Goal: Task Accomplishment & Management: Manage account settings

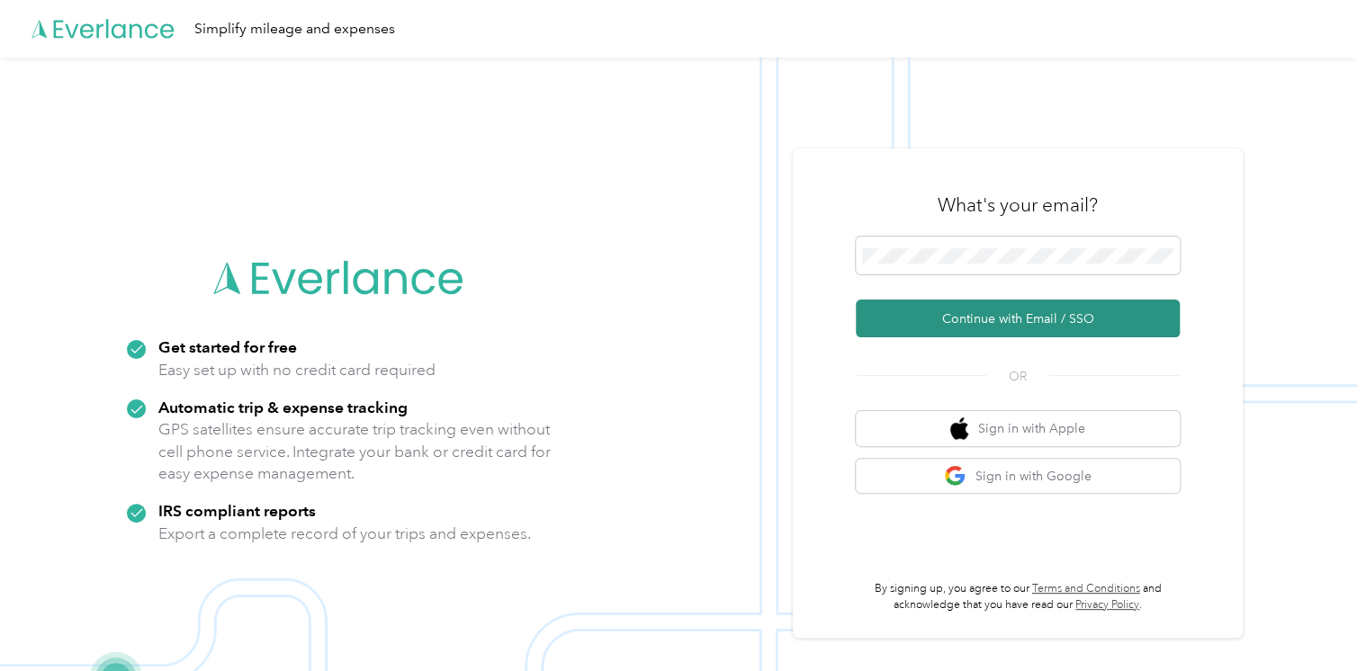
click at [927, 310] on button "Continue with Email / SSO" at bounding box center [1018, 319] width 324 height 38
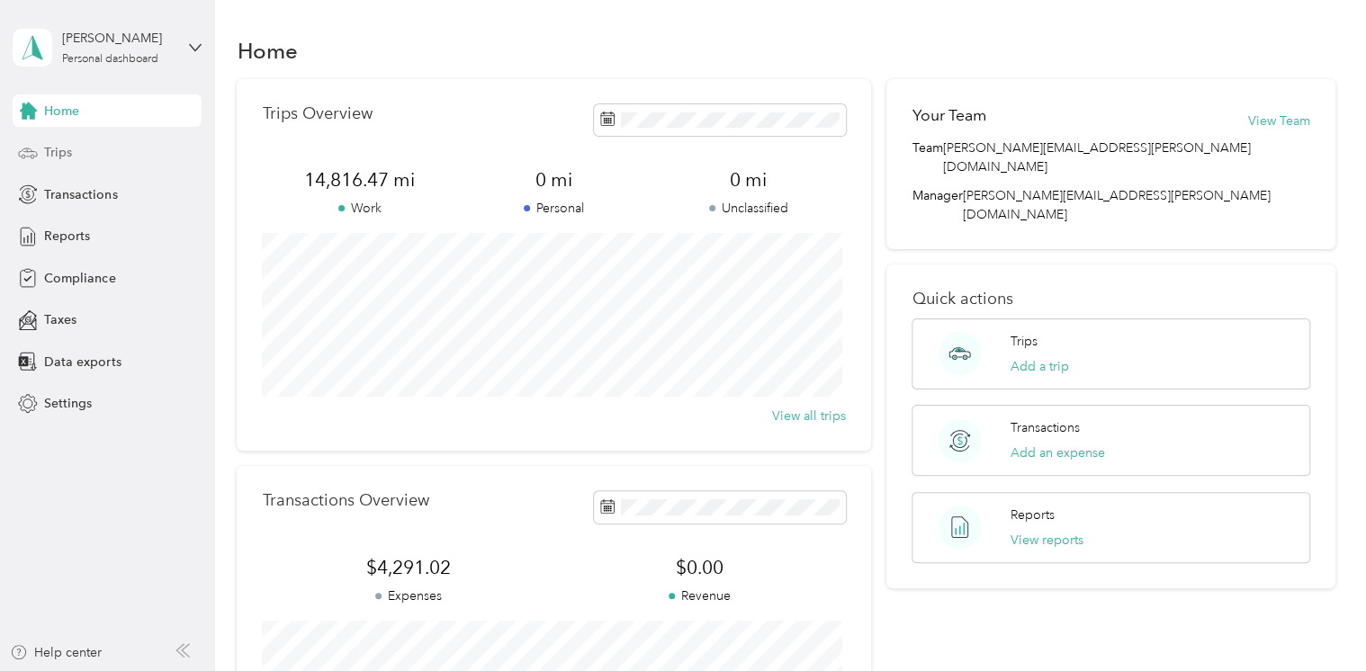
click at [50, 158] on span "Trips" at bounding box center [58, 152] width 28 height 19
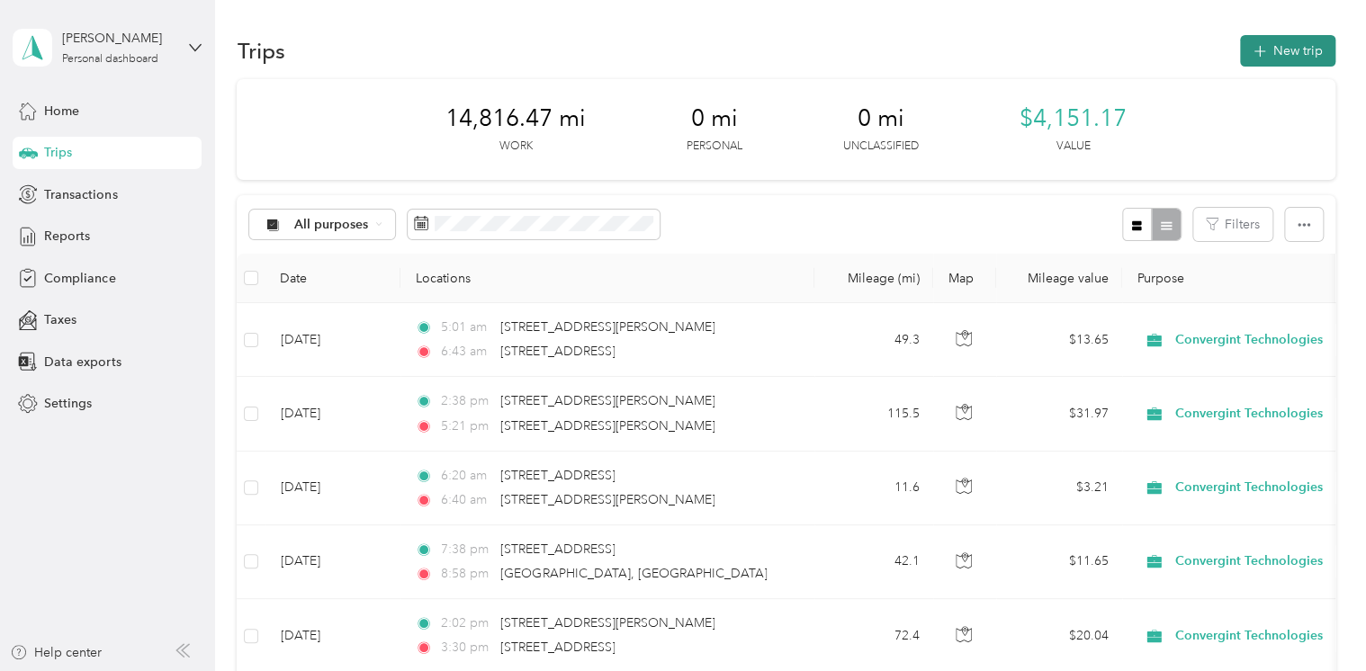
click at [1281, 48] on button "New trip" at bounding box center [1287, 50] width 95 height 31
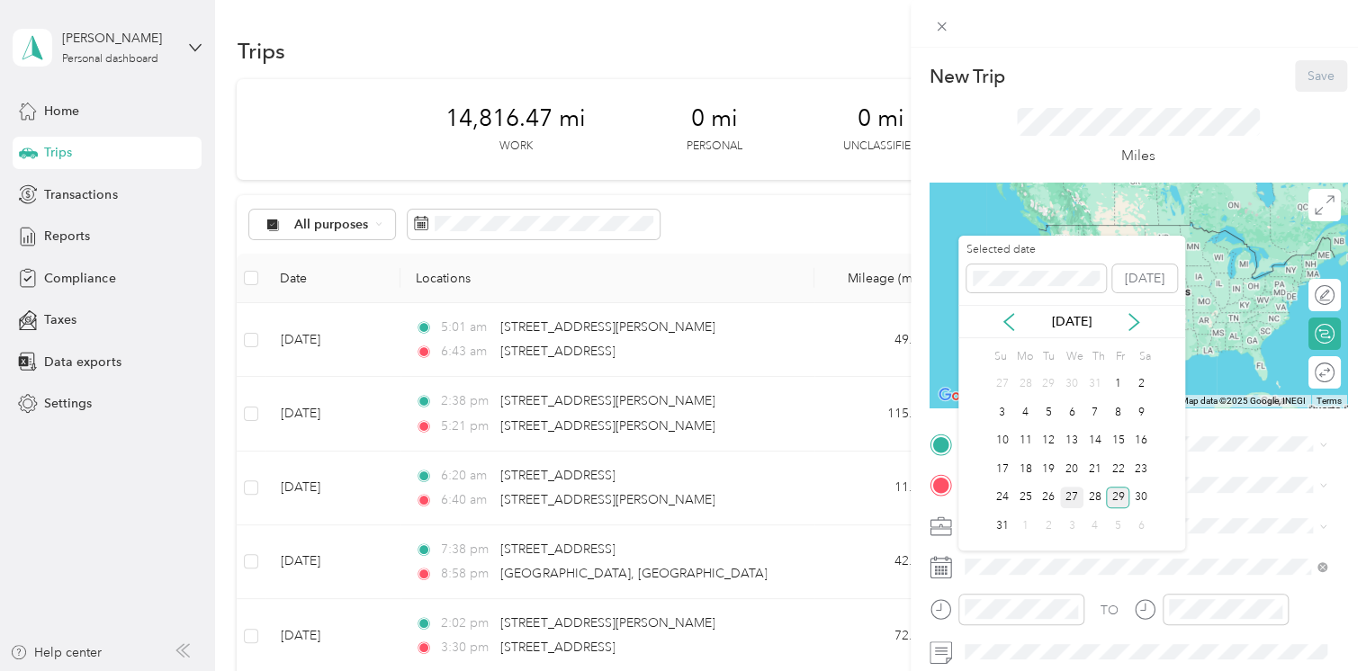
click at [1071, 496] on div "27" at bounding box center [1071, 498] width 23 height 22
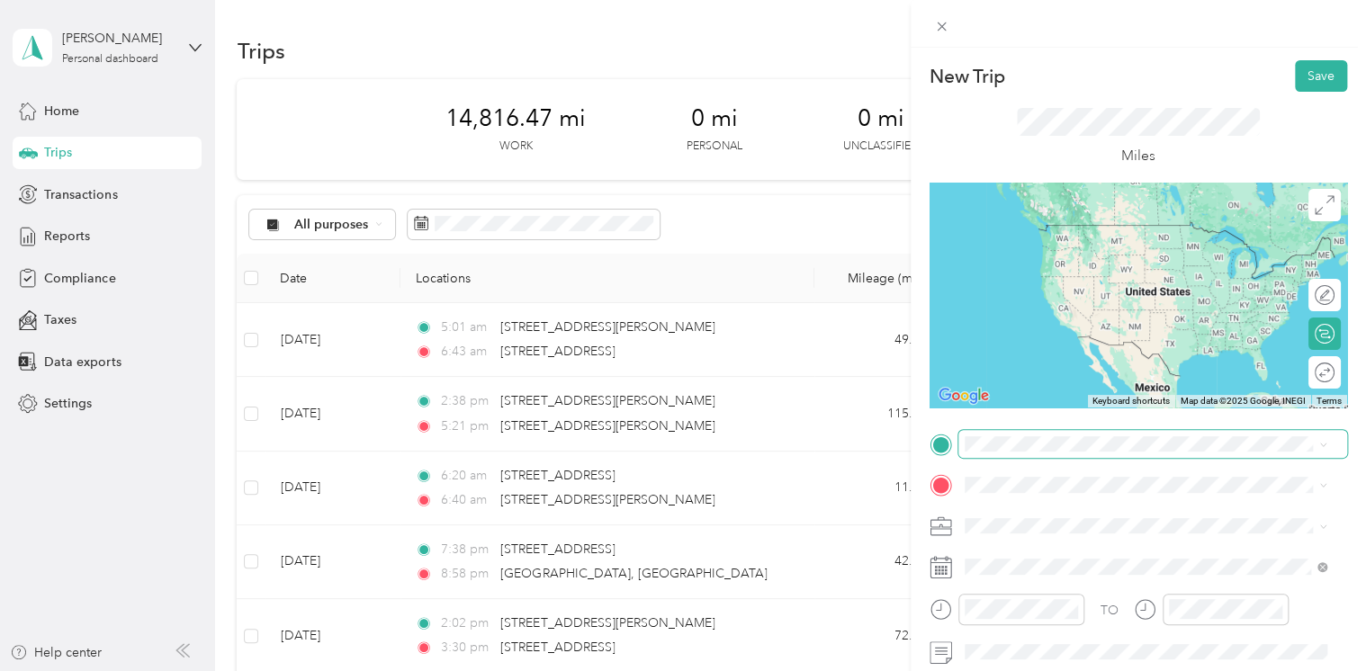
click at [995, 454] on span at bounding box center [1152, 444] width 389 height 29
click at [1042, 233] on span "[STREET_ADDRESS][US_STATE]" at bounding box center [1088, 225] width 180 height 16
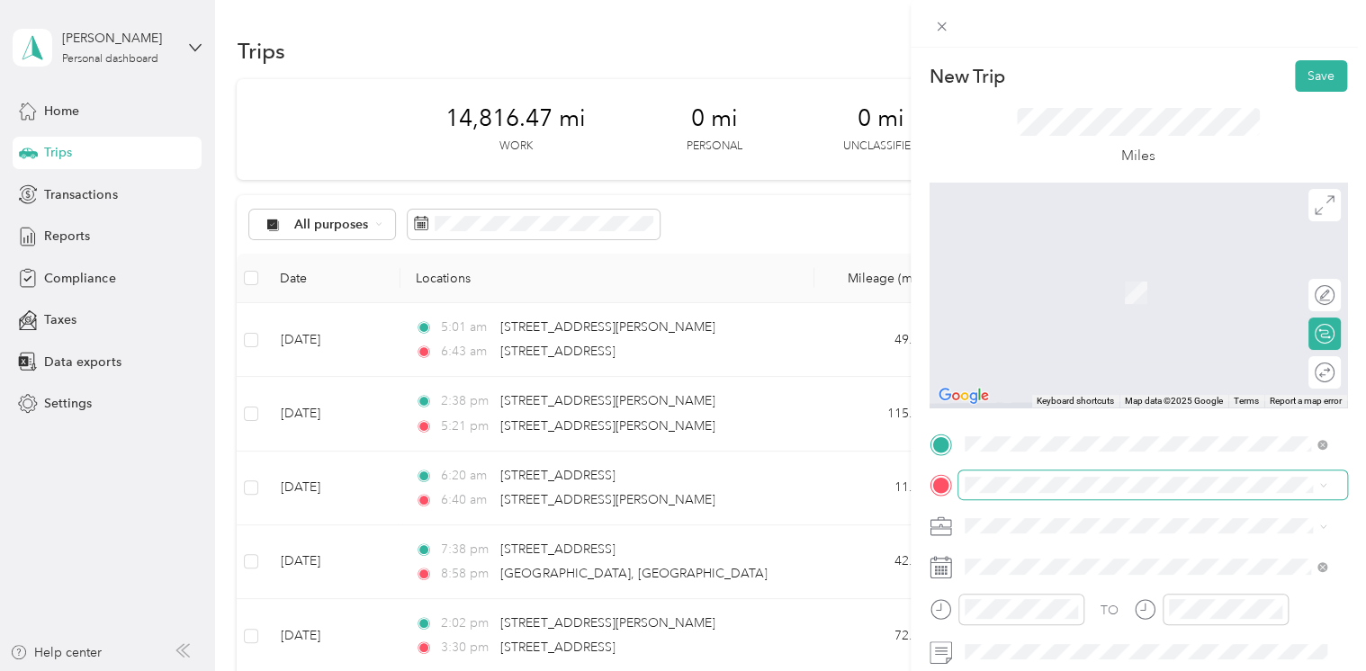
click at [983, 498] on span at bounding box center [1152, 485] width 389 height 29
click at [1026, 250] on li "[STREET_ADDRESS][US_STATE]" at bounding box center [1145, 266] width 375 height 37
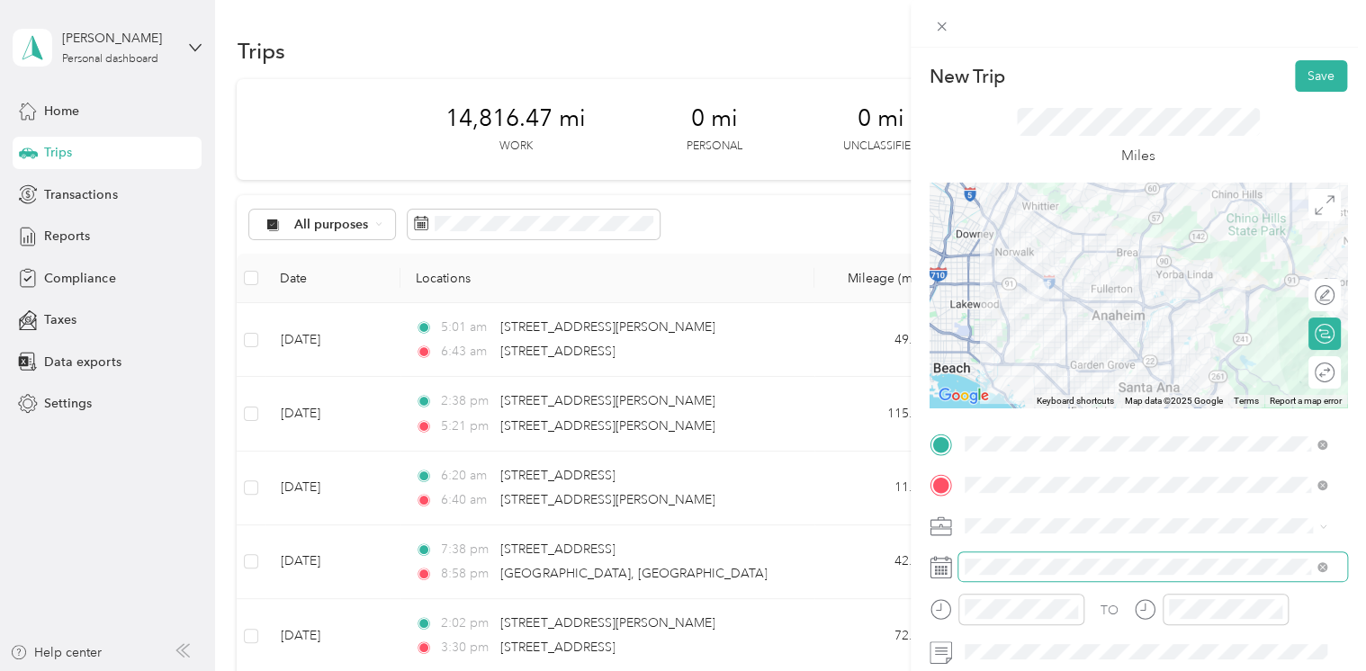
click at [1188, 553] on span at bounding box center [1152, 567] width 389 height 29
click at [947, 610] on div at bounding box center [1007, 609] width 155 height 31
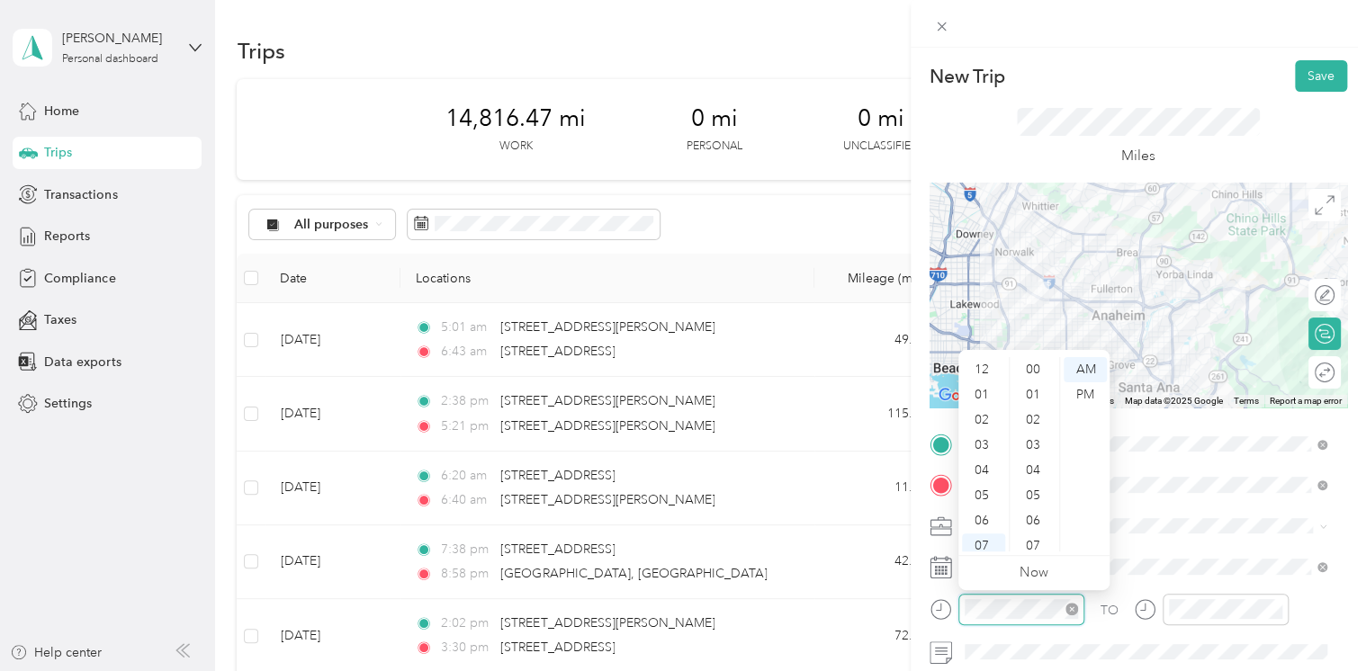
scroll to position [108, 0]
click at [936, 609] on div at bounding box center [1007, 609] width 155 height 31
click at [1095, 394] on div "PM" at bounding box center [1085, 394] width 43 height 25
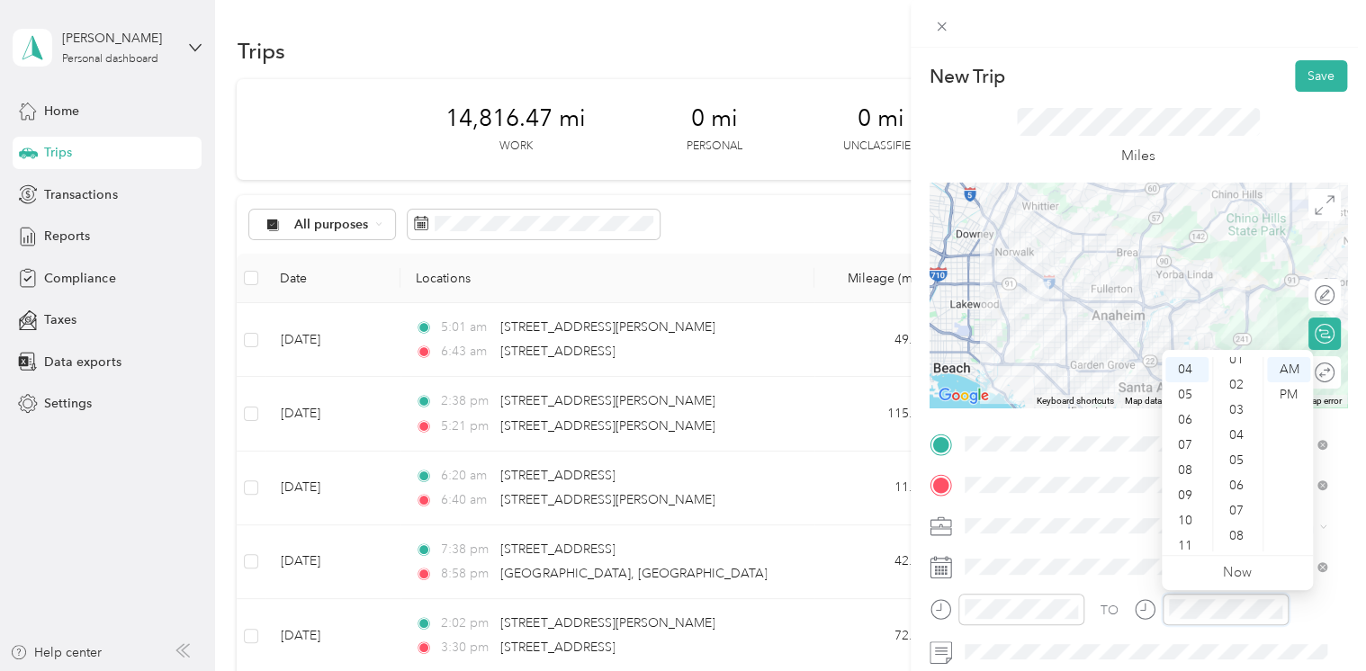
scroll to position [0, 0]
click at [1236, 392] on div "01" at bounding box center [1238, 394] width 43 height 25
click at [1290, 391] on div "PM" at bounding box center [1288, 394] width 43 height 25
click at [1305, 70] on button "Save" at bounding box center [1321, 75] width 52 height 31
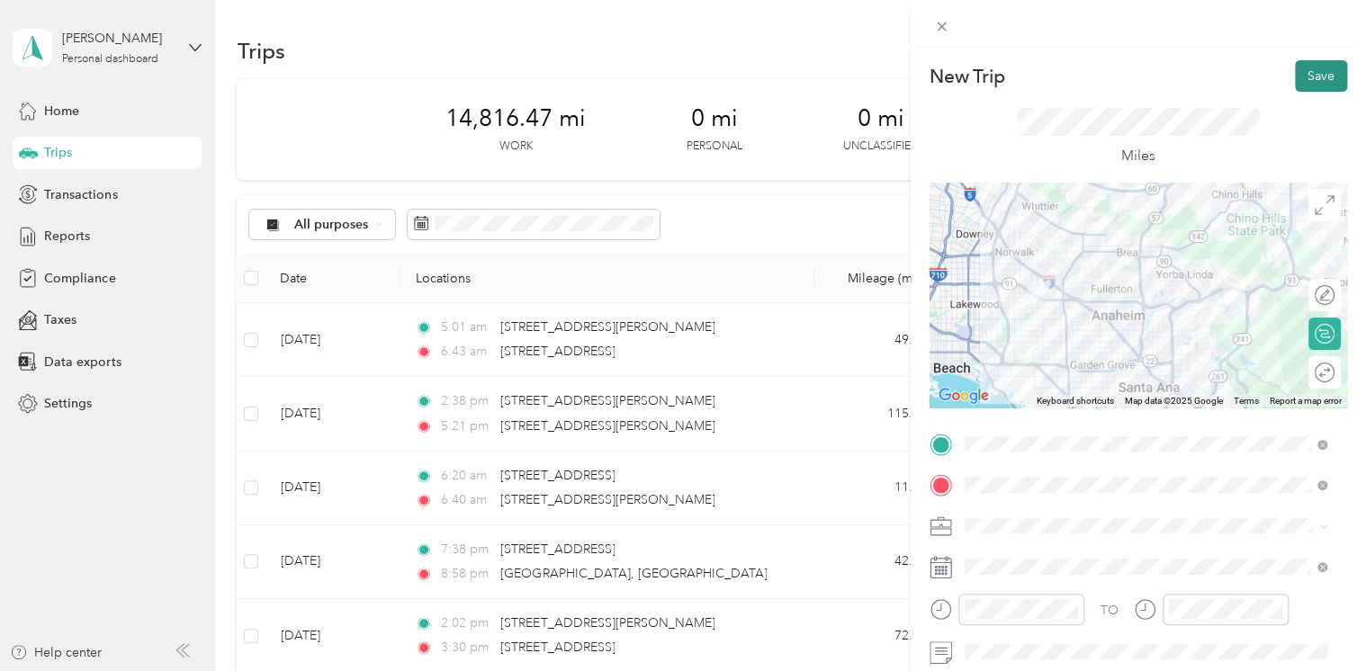
click at [1303, 71] on button "Save" at bounding box center [1321, 75] width 52 height 31
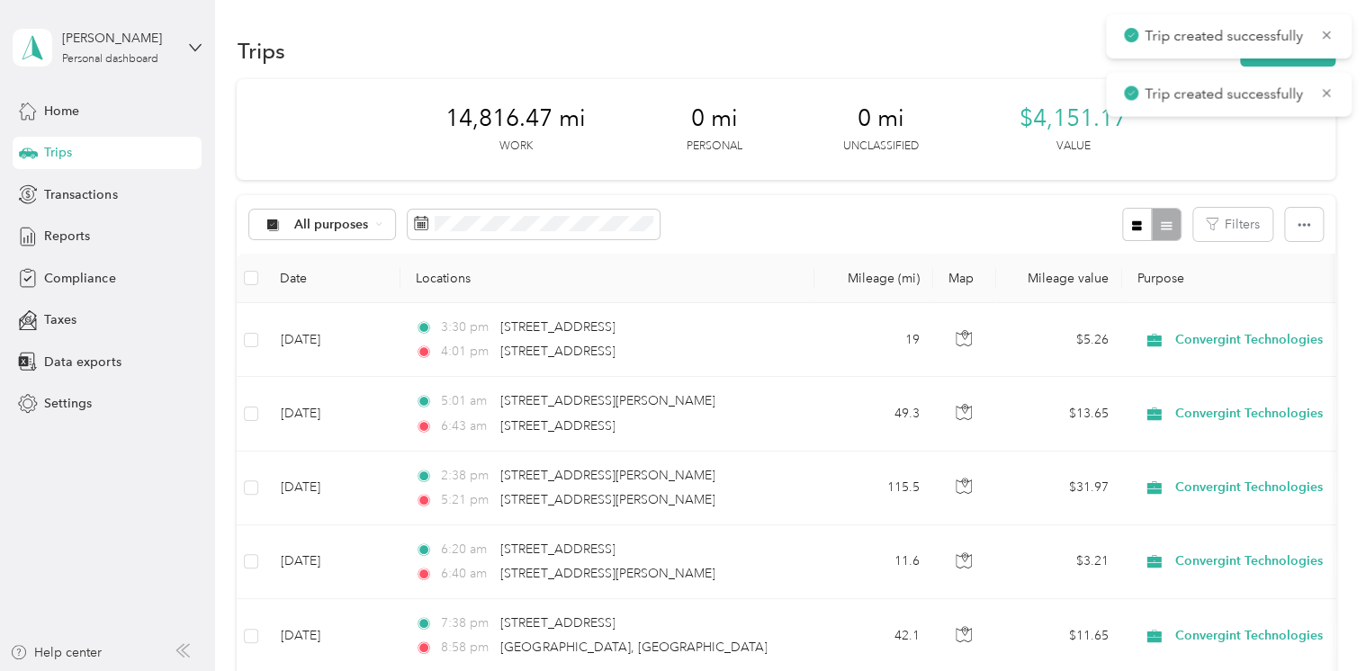
drag, startPoint x: 1276, startPoint y: 60, endPoint x: 1246, endPoint y: 100, distance: 49.5
click at [1276, 60] on button "New trip" at bounding box center [1287, 50] width 95 height 31
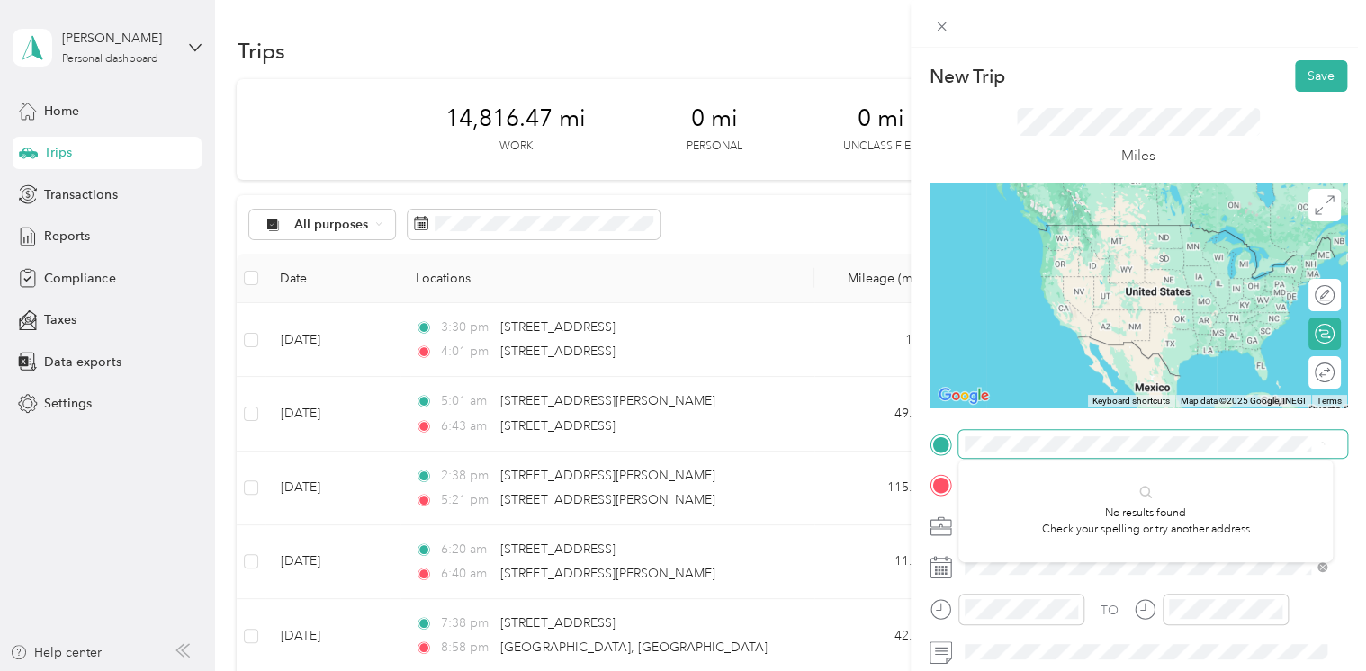
scroll to position [0, 38]
click at [1026, 453] on span at bounding box center [1152, 444] width 389 height 29
click at [1026, 454] on li "From search results" at bounding box center [1145, 469] width 375 height 31
click at [1026, 453] on span at bounding box center [1152, 444] width 389 height 29
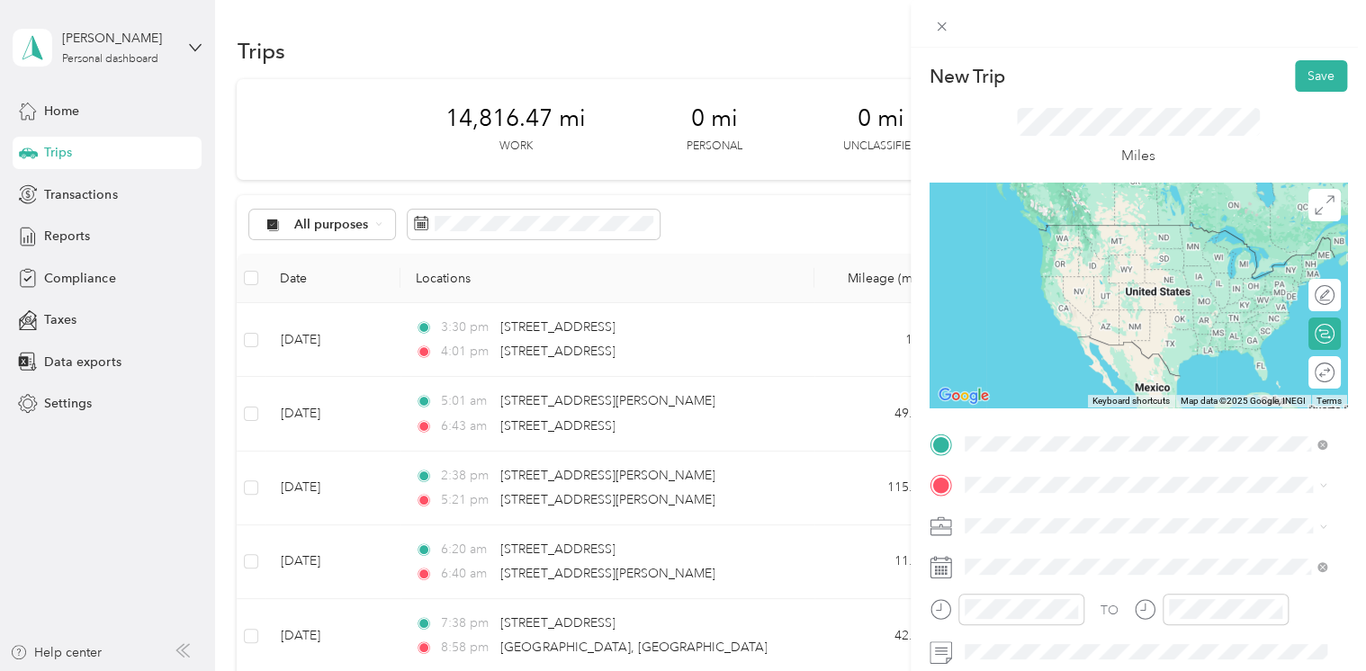
click at [1036, 515] on span "[STREET_ADDRESS][US_STATE]" at bounding box center [1088, 509] width 180 height 16
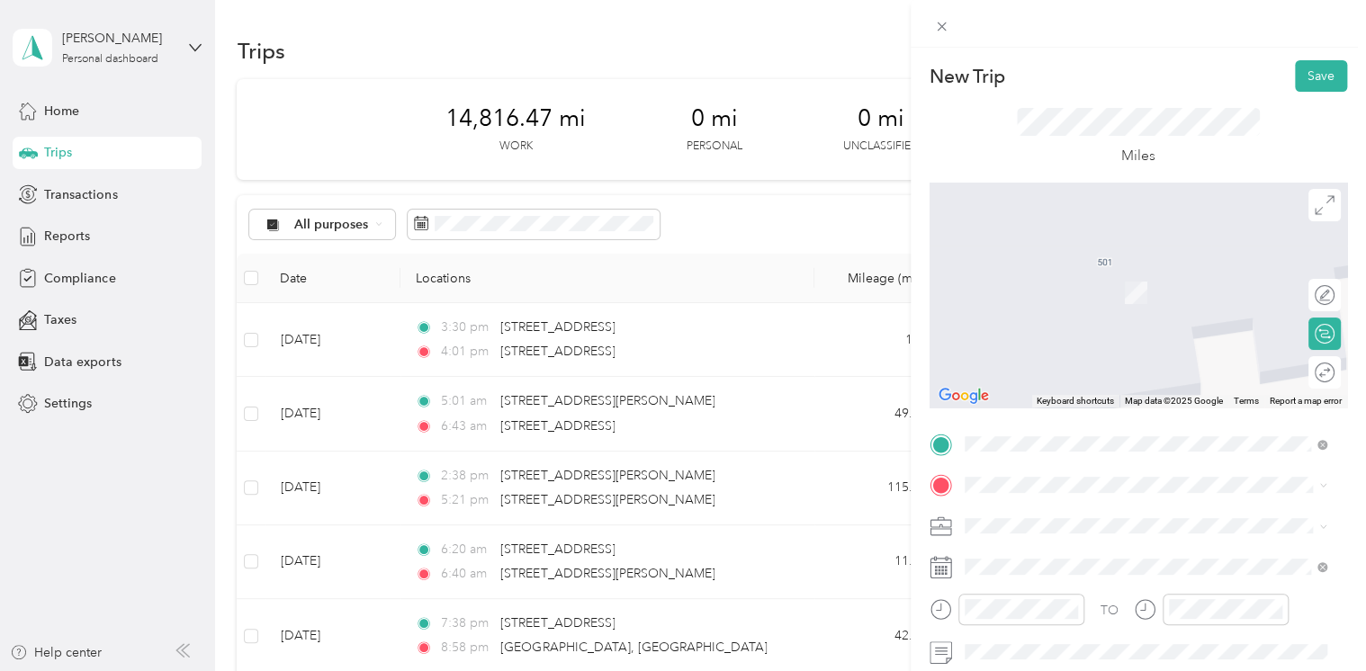
click at [1040, 340] on span "[STREET_ADDRESS][PERSON_NAME][US_STATE]" at bounding box center [1138, 332] width 280 height 16
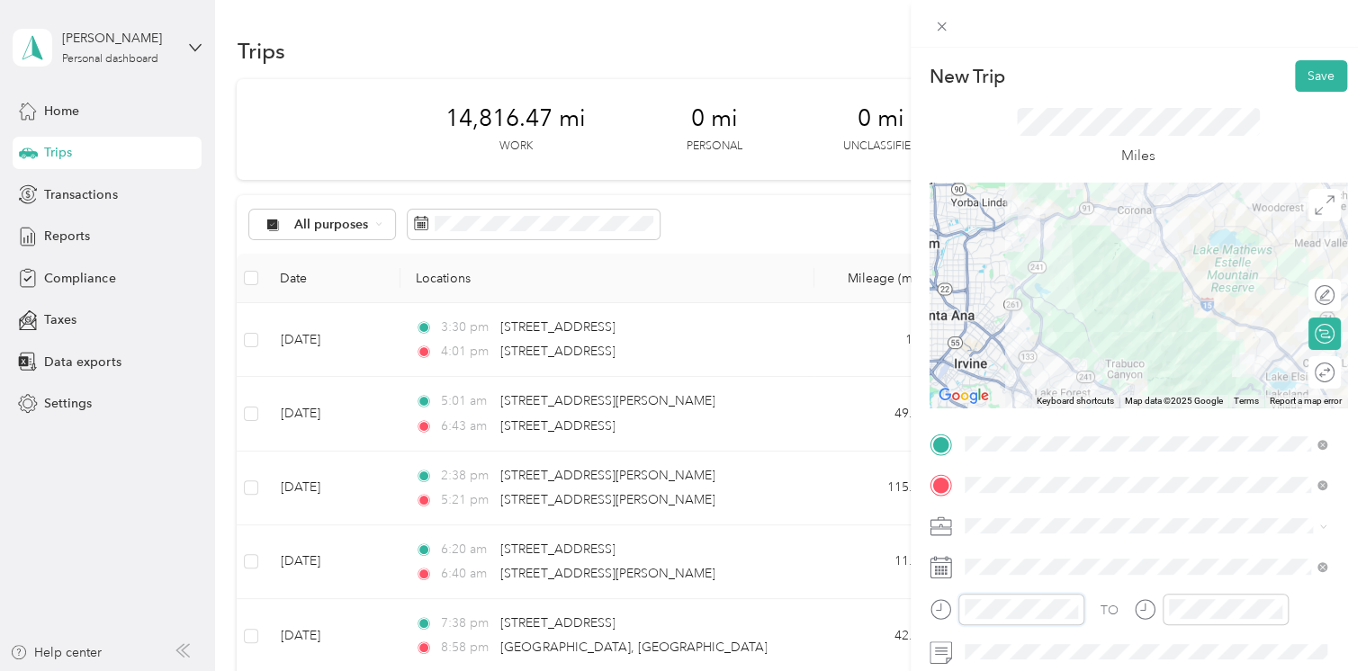
click at [943, 610] on div at bounding box center [1007, 609] width 155 height 31
click at [1079, 392] on div "PM" at bounding box center [1085, 394] width 43 height 25
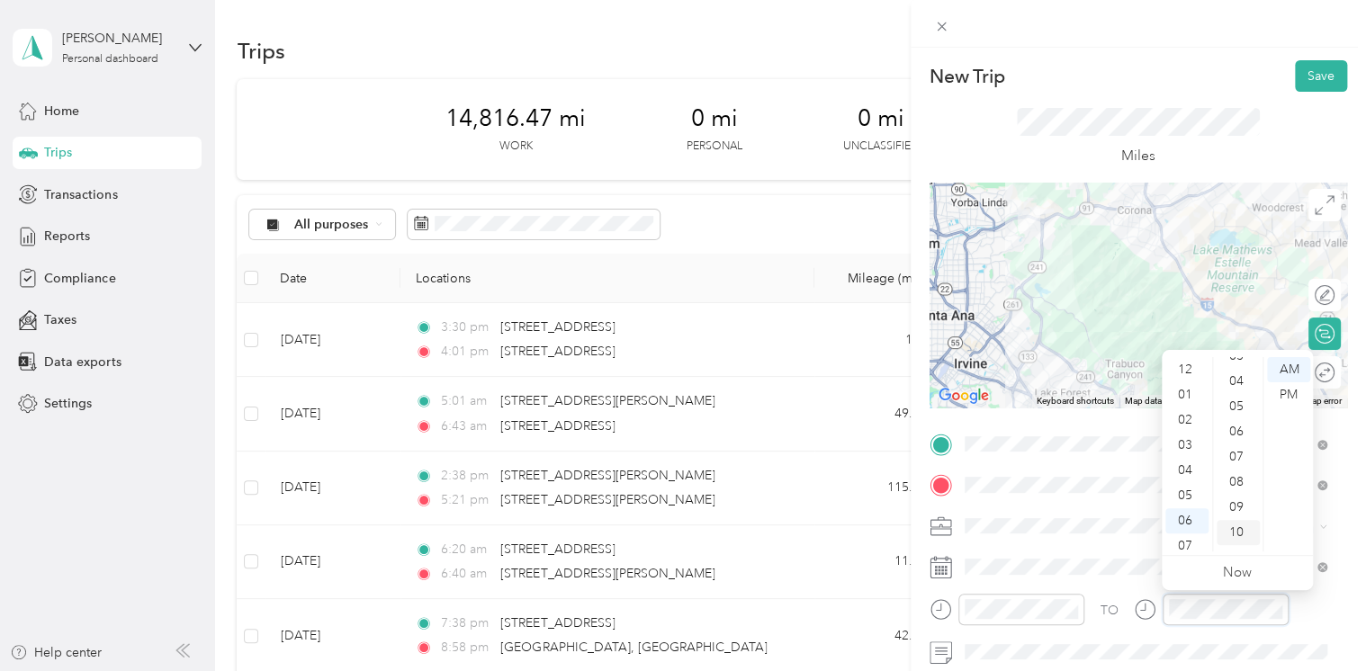
scroll to position [90, 0]
drag, startPoint x: 1235, startPoint y: 456, endPoint x: 1242, endPoint y: 447, distance: 11.5
click at [1235, 456] on div "07" at bounding box center [1238, 456] width 43 height 25
click at [1286, 392] on div "PM" at bounding box center [1288, 394] width 43 height 25
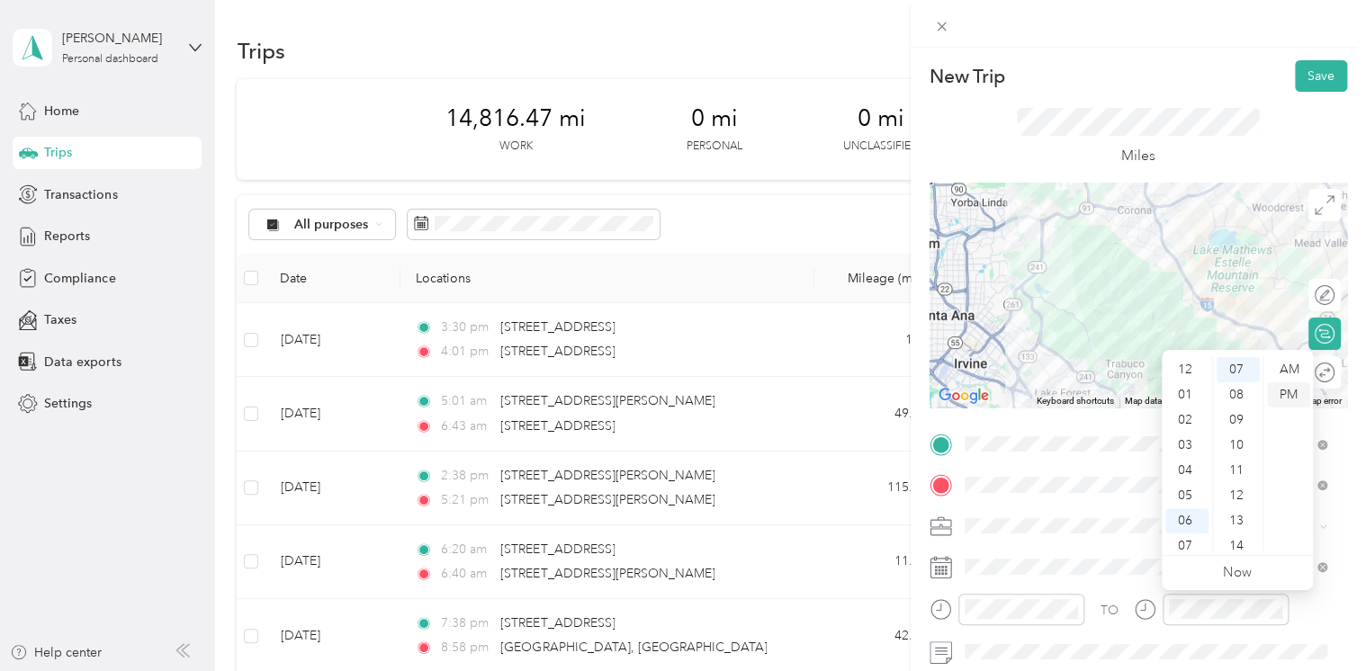
scroll to position [108, 0]
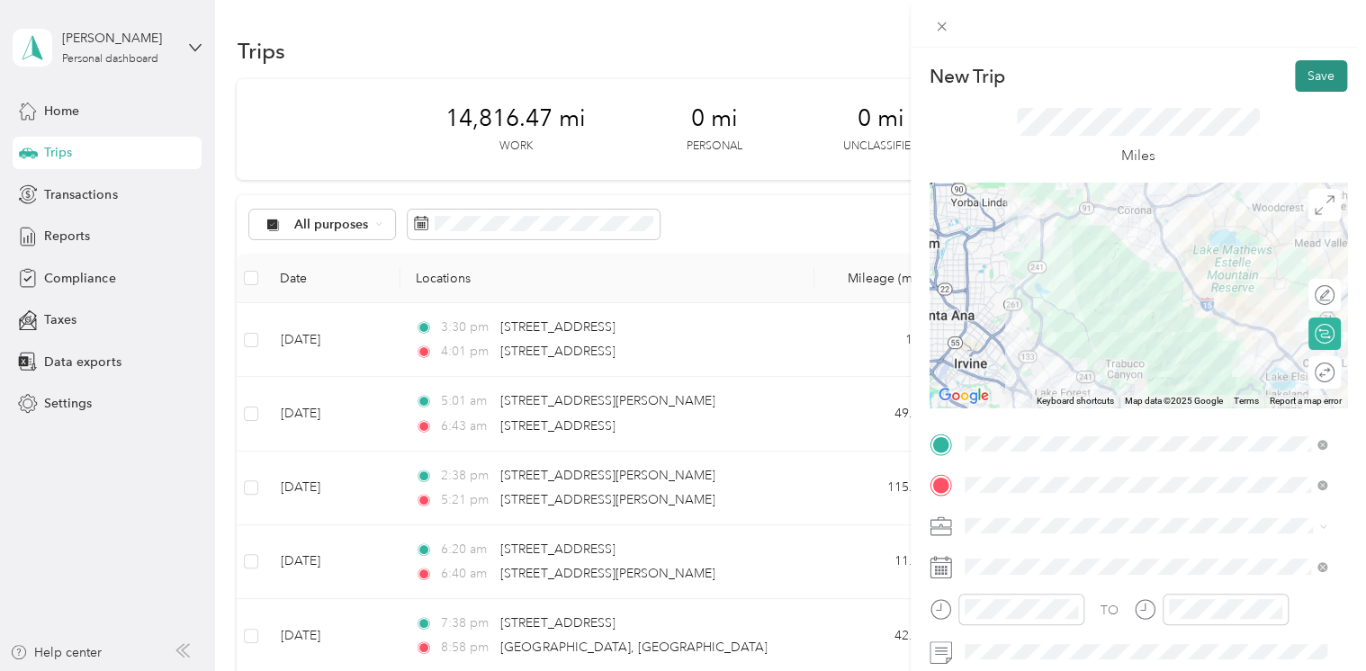
click at [1321, 71] on button "Save" at bounding box center [1321, 75] width 52 height 31
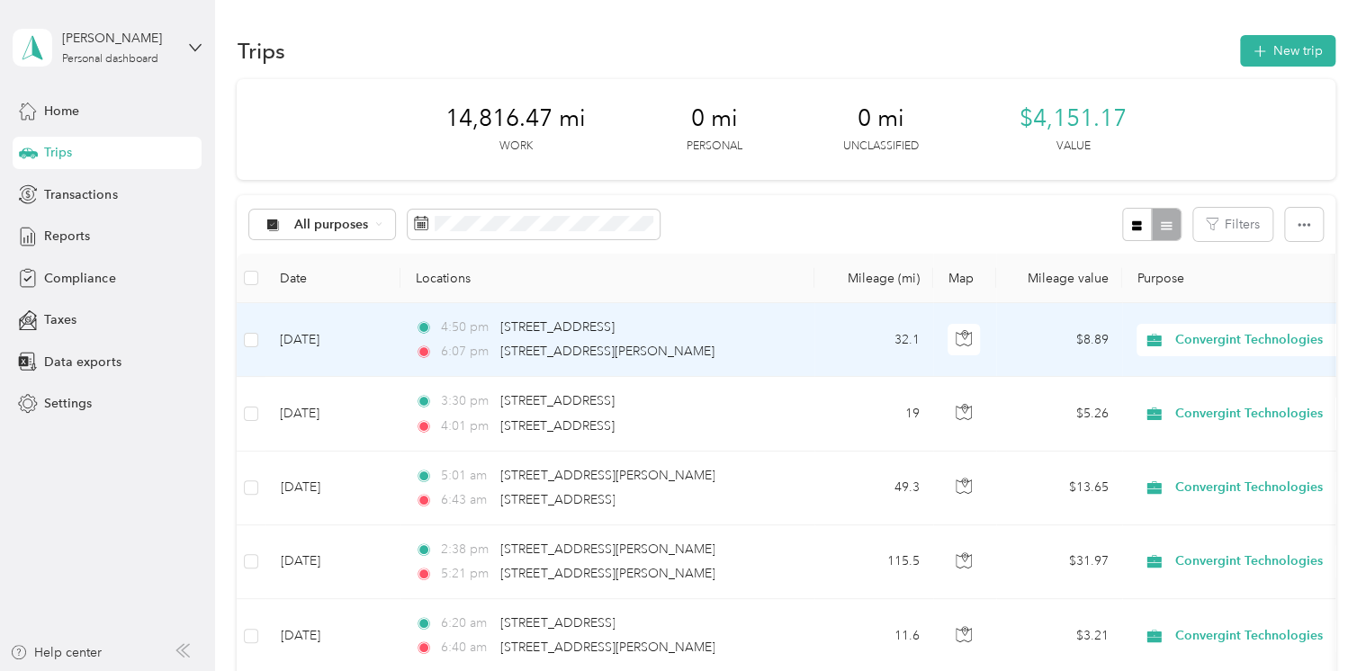
click at [791, 342] on div "6:07 pm [STREET_ADDRESS][PERSON_NAME]" at bounding box center [604, 352] width 378 height 20
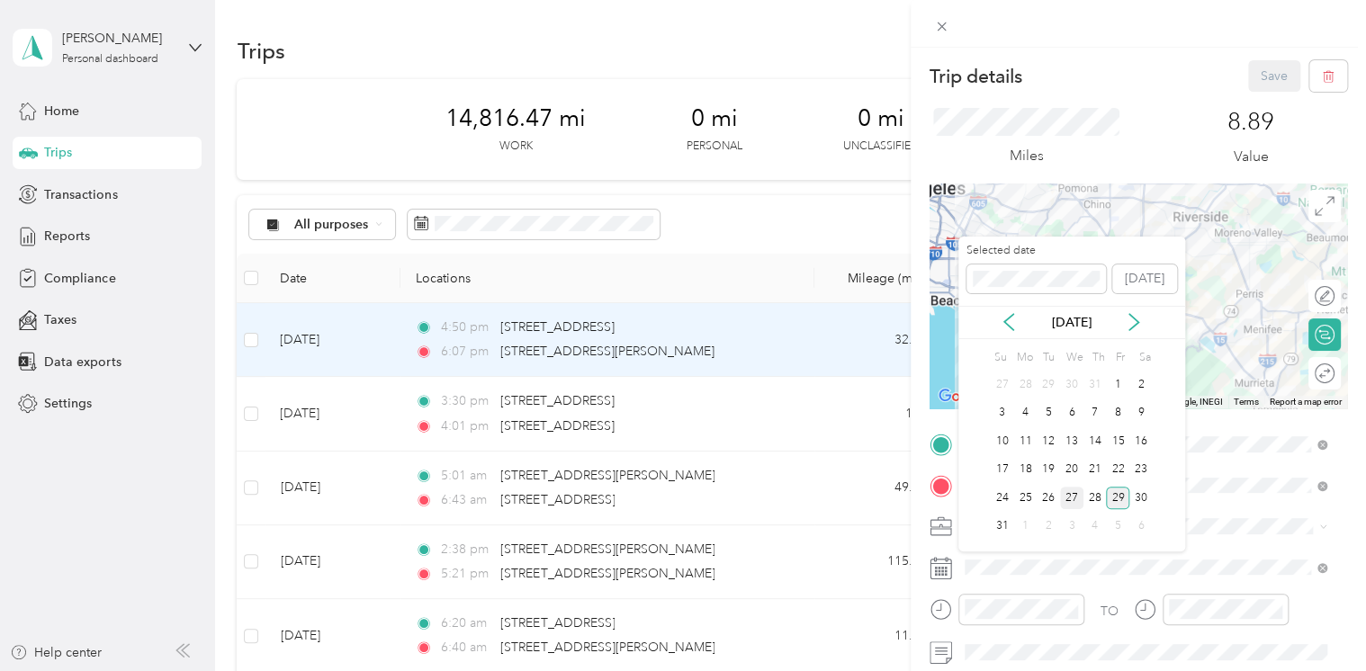
click at [1070, 492] on div "27" at bounding box center [1071, 498] width 23 height 22
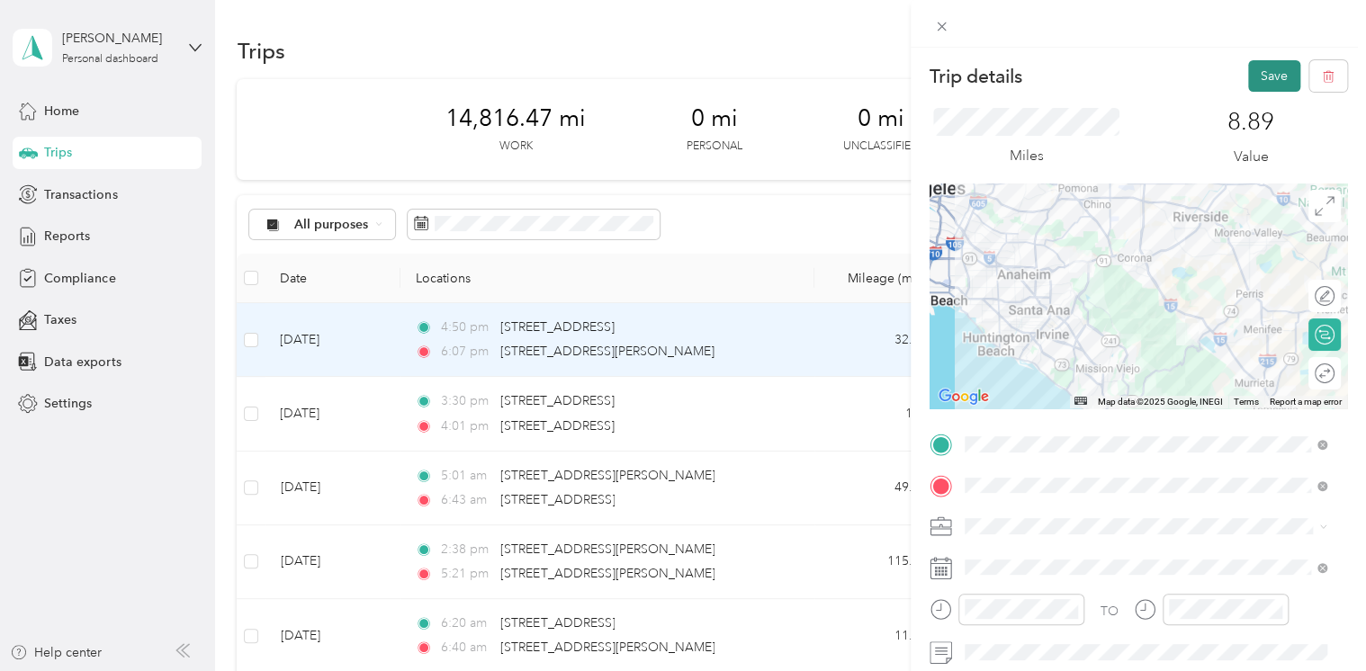
click at [1267, 76] on button "Save" at bounding box center [1274, 75] width 52 height 31
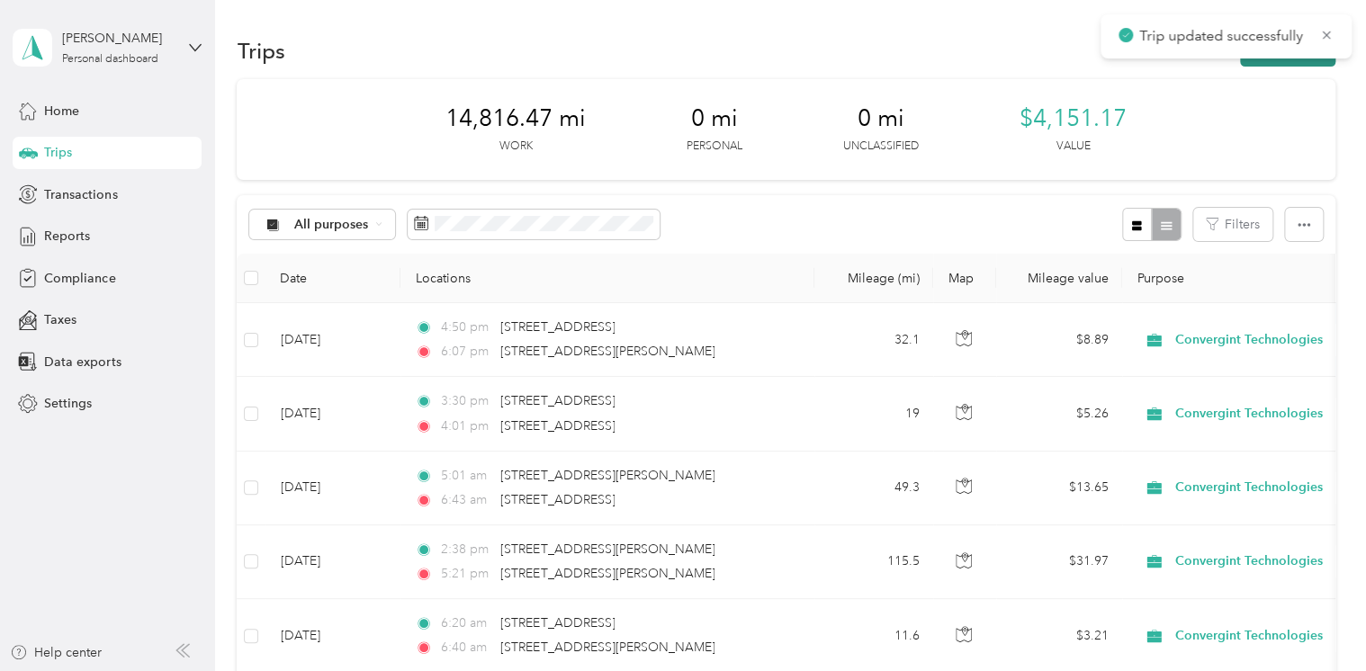
click at [1270, 61] on button "New trip" at bounding box center [1287, 50] width 95 height 31
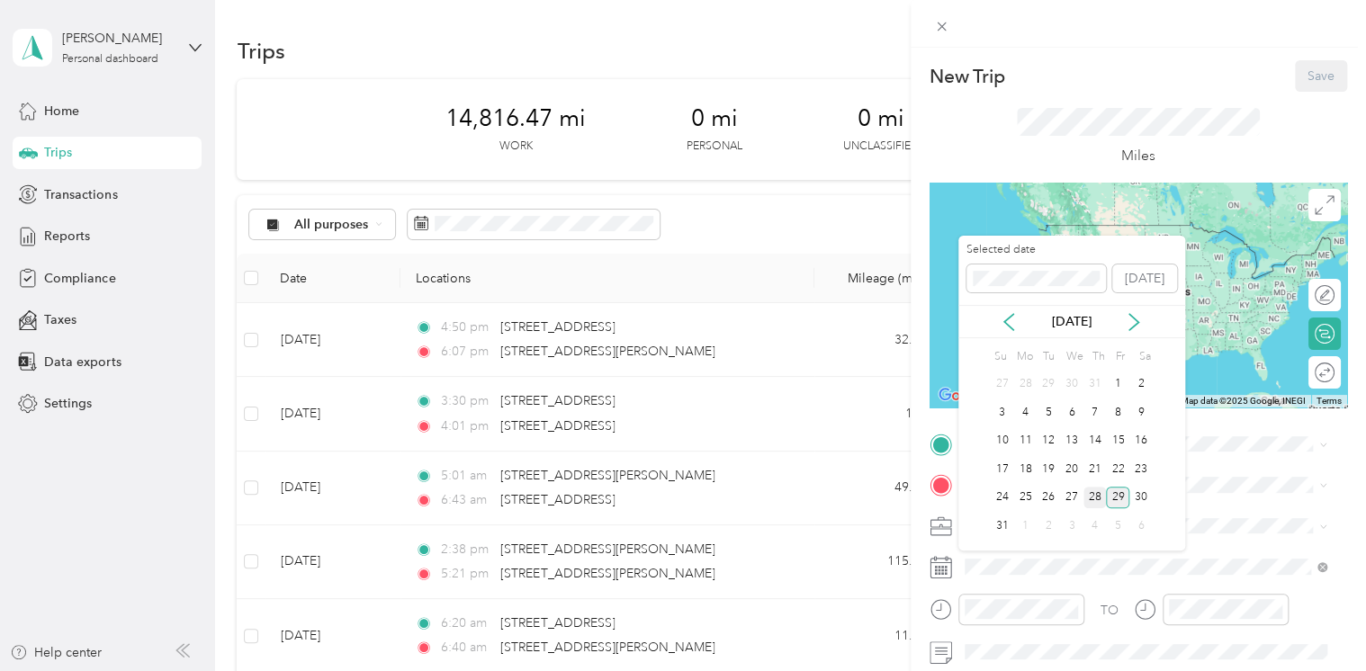
click at [1091, 499] on div "28" at bounding box center [1094, 498] width 23 height 22
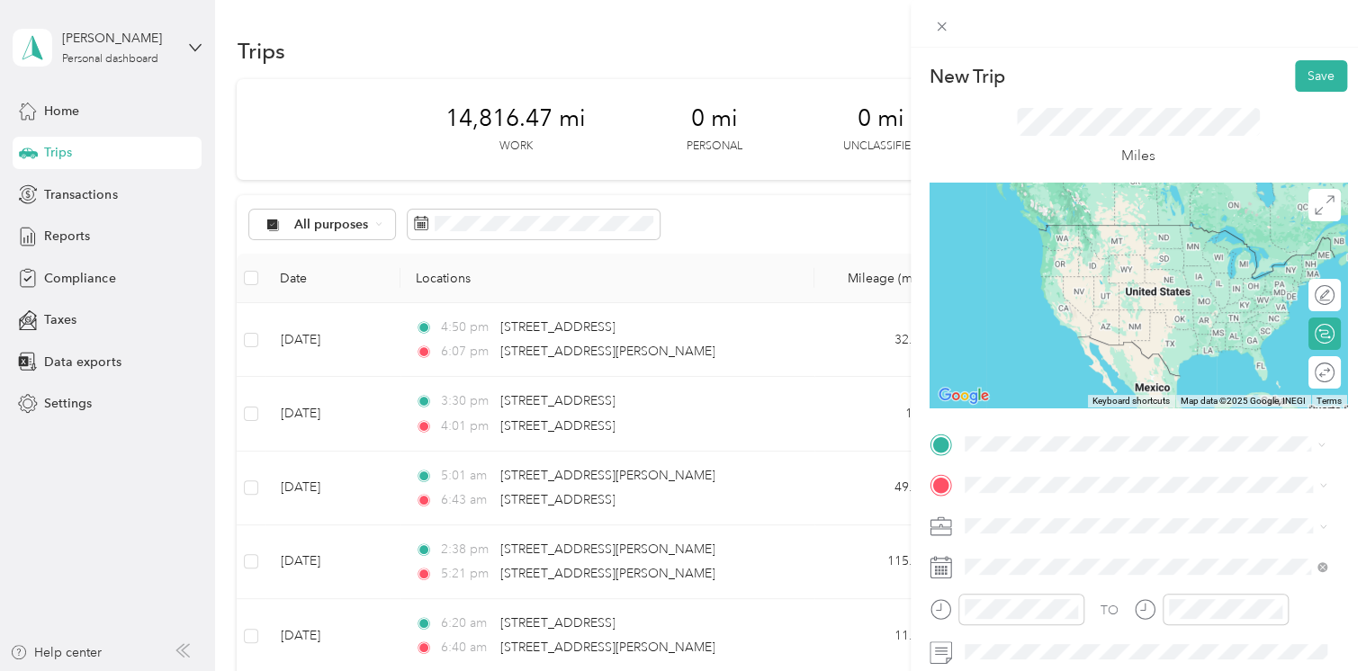
click at [1038, 232] on span "[STREET_ADDRESS][PERSON_NAME][US_STATE]" at bounding box center [1138, 225] width 280 height 16
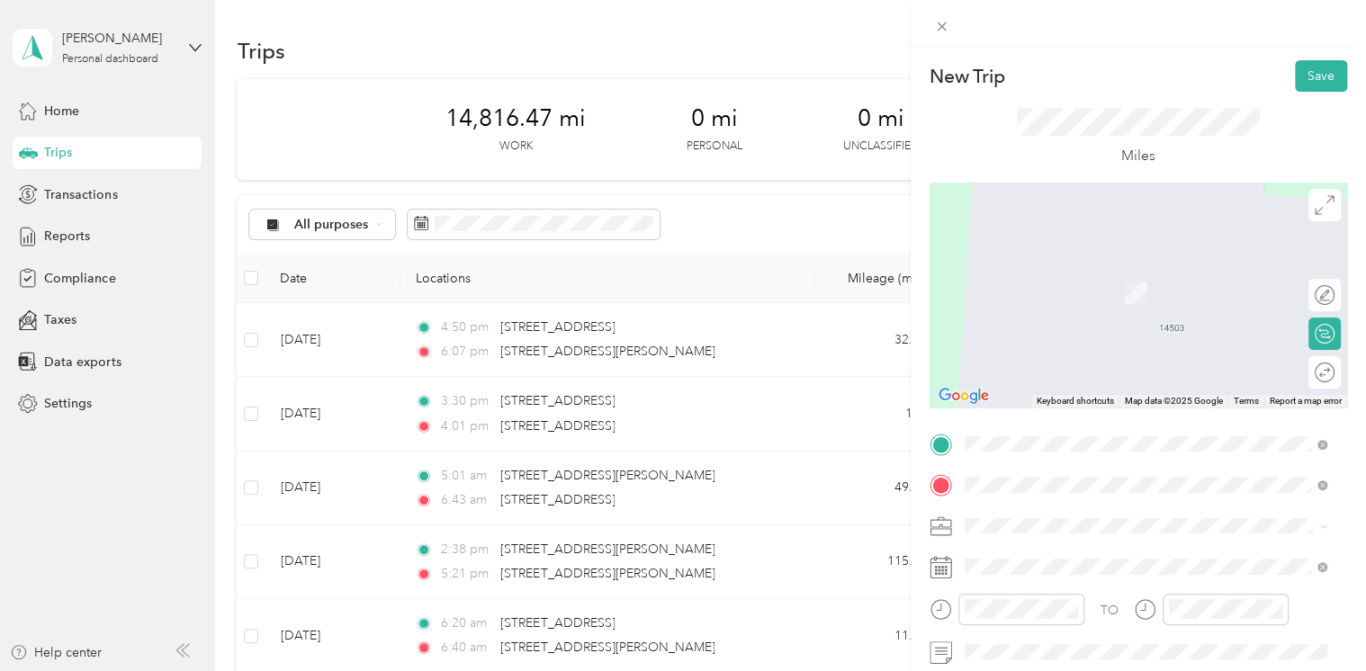
click at [815, 430] on div "New Trip Save This trip cannot be edited because it is either under review, app…" at bounding box center [683, 335] width 1366 height 671
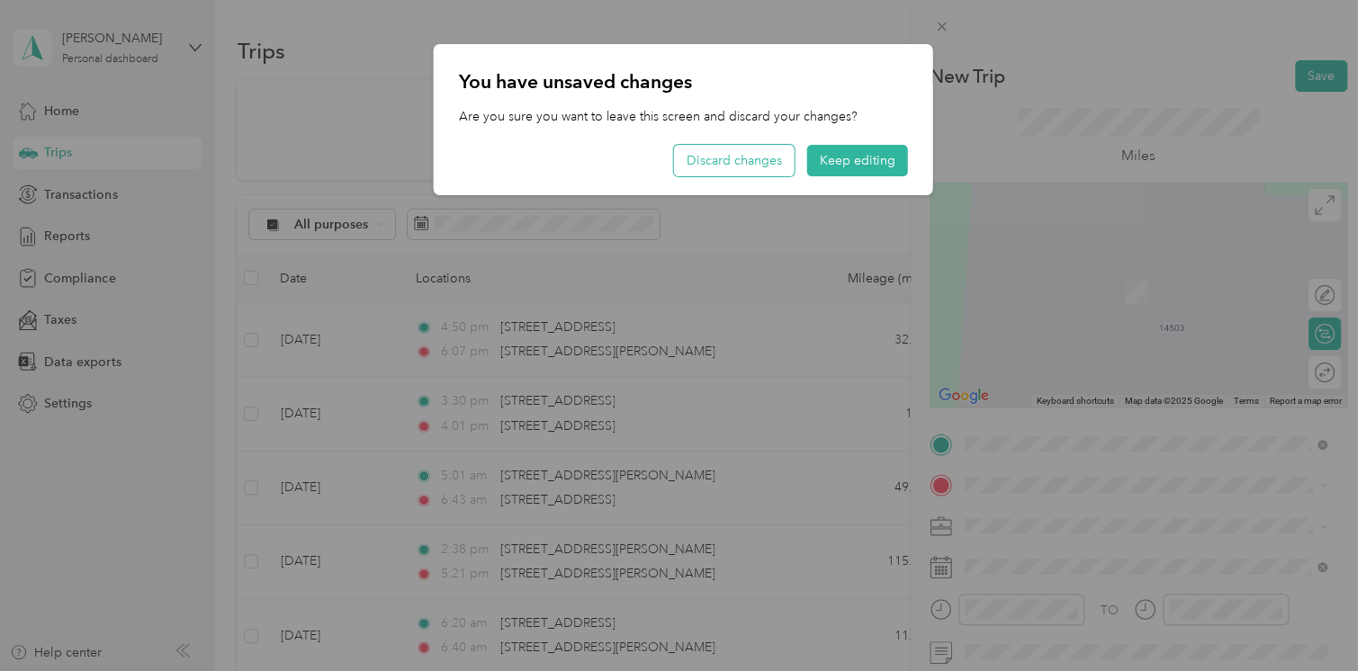
click at [727, 164] on button "Discard changes" at bounding box center [734, 160] width 121 height 31
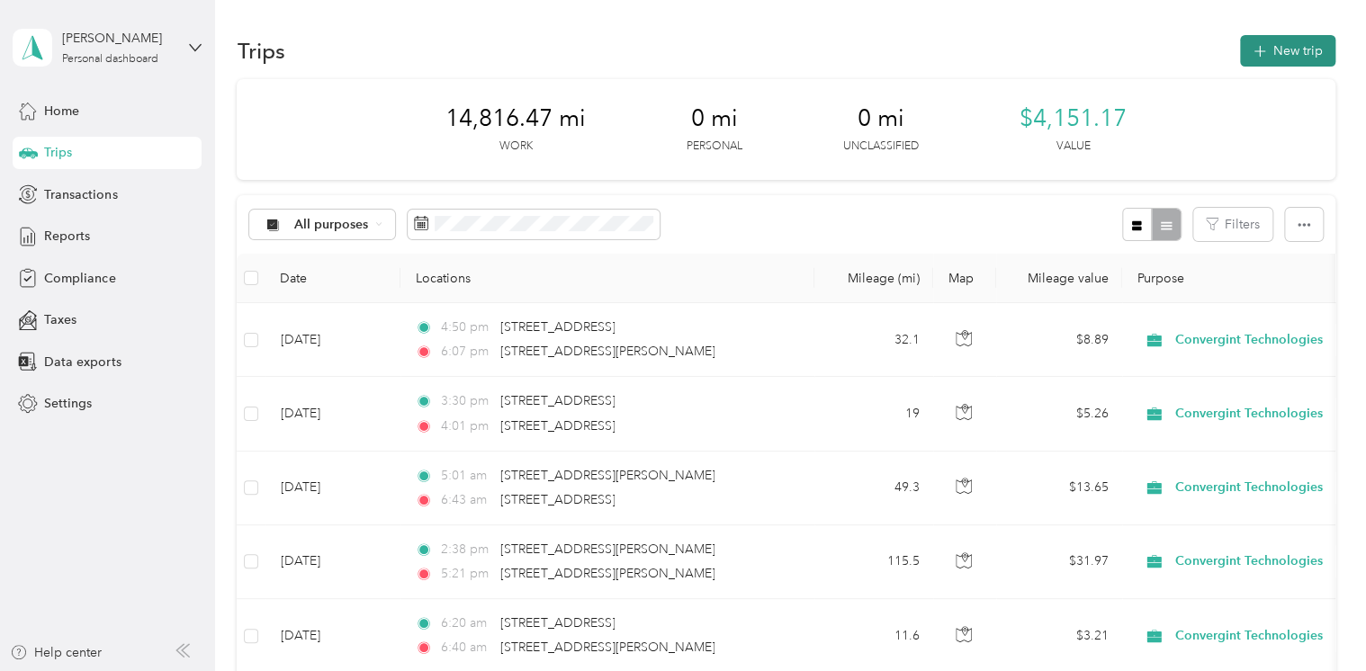
click at [1280, 52] on button "New trip" at bounding box center [1287, 50] width 95 height 31
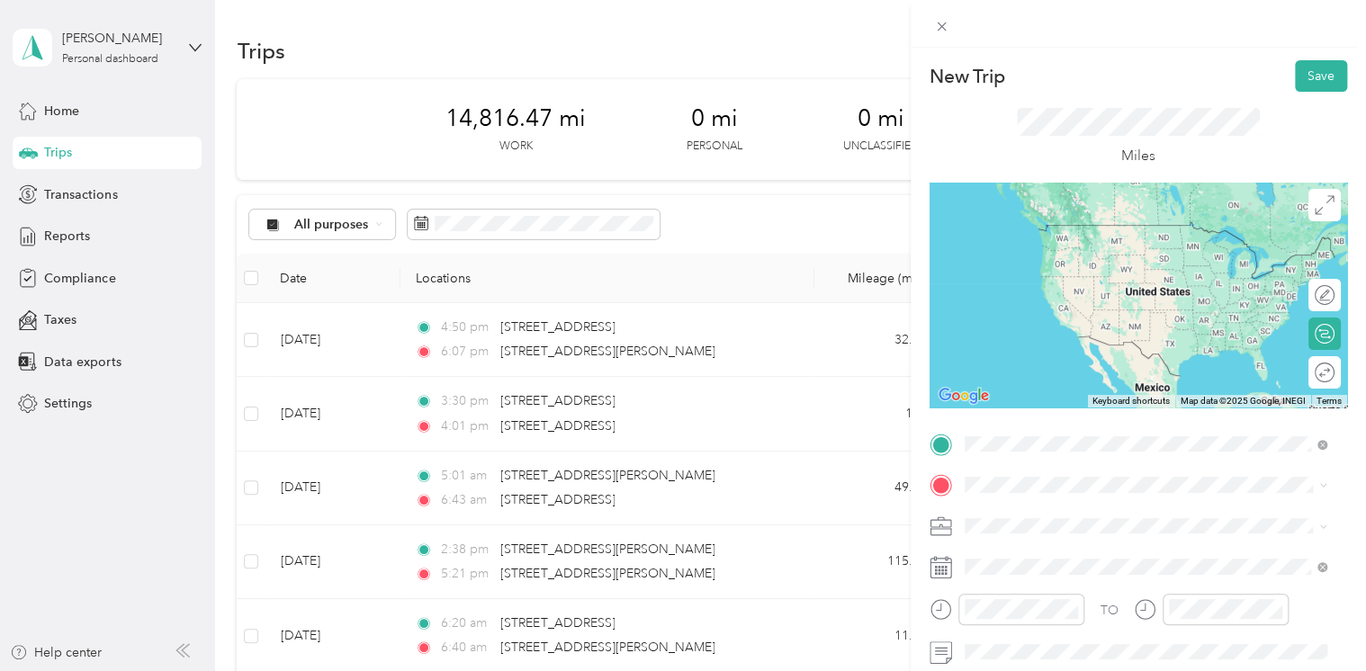
click at [1056, 516] on span "[STREET_ADDRESS][PERSON_NAME][US_STATE]" at bounding box center [1138, 509] width 280 height 16
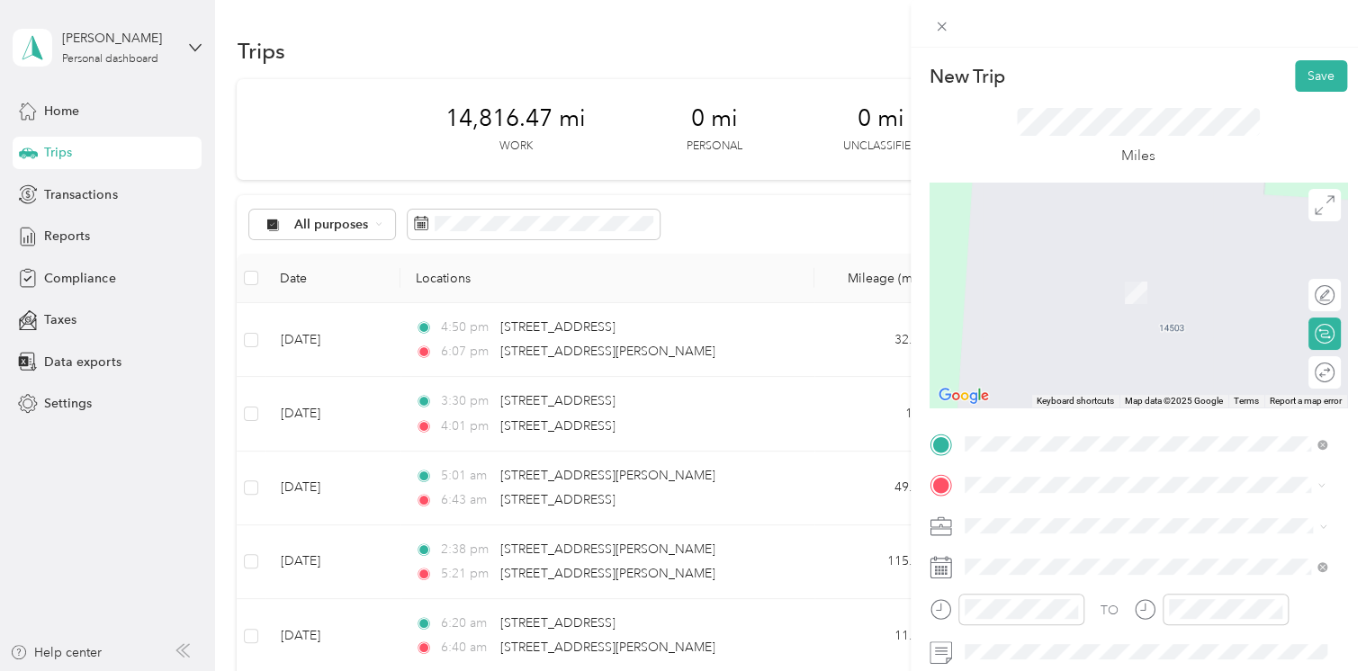
click at [1038, 558] on span "[STREET_ADDRESS][PERSON_NAME][US_STATE]" at bounding box center [1138, 550] width 280 height 16
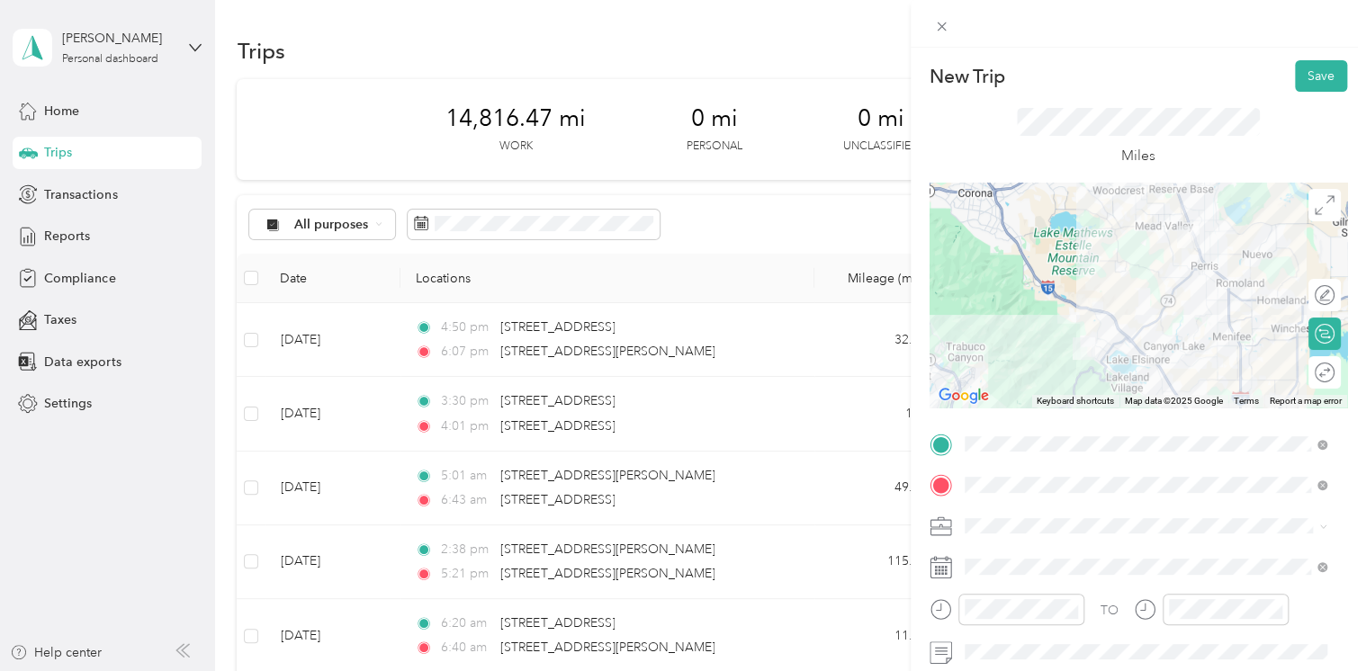
scroll to position [90, 0]
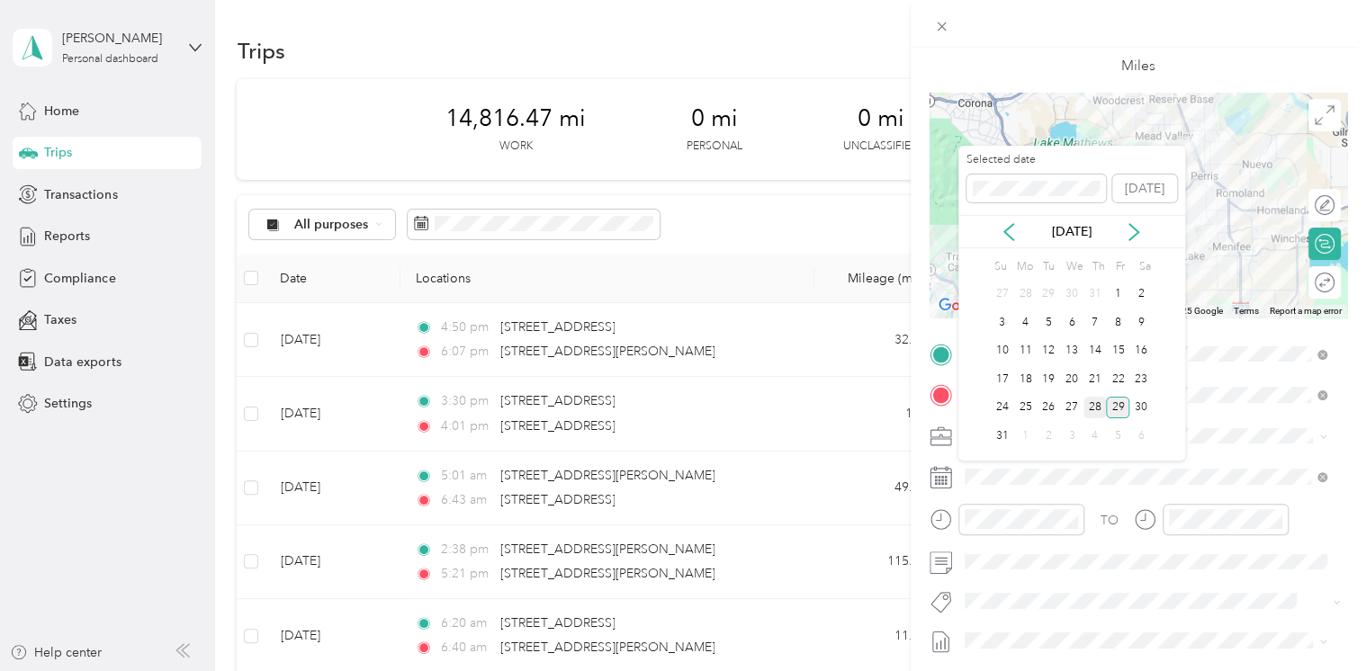
click at [1095, 404] on div "28" at bounding box center [1094, 408] width 23 height 22
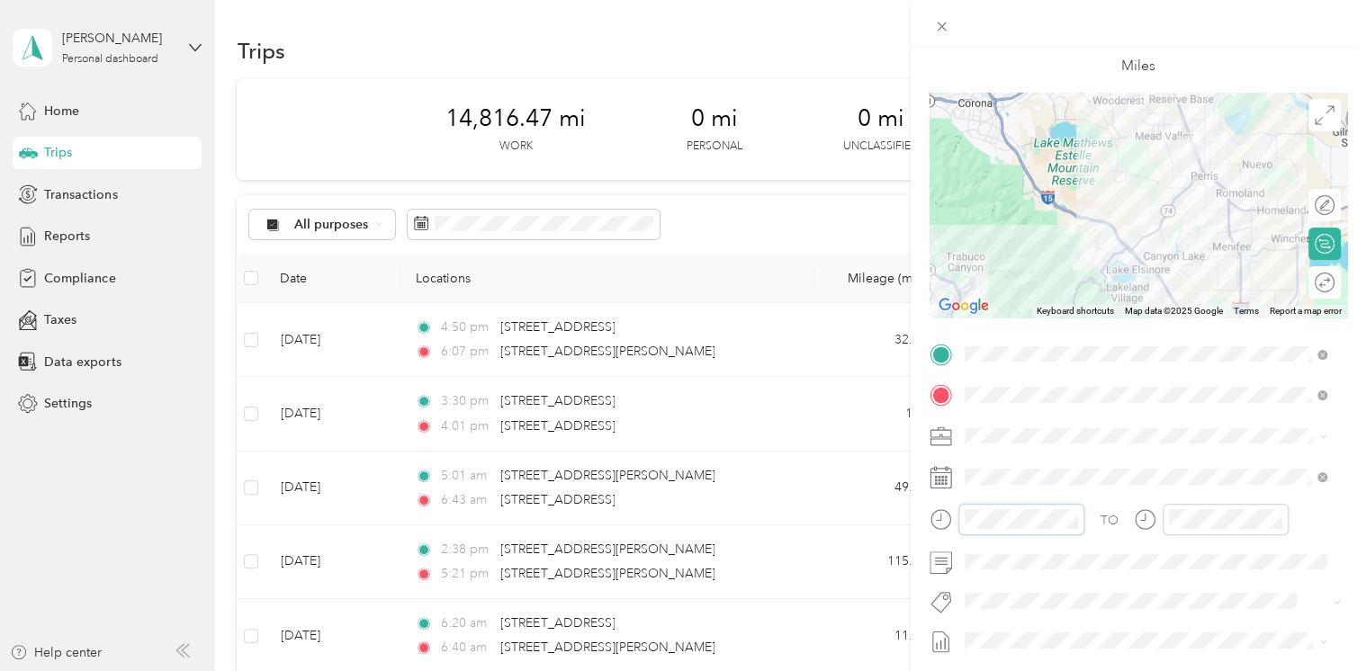
click at [950, 516] on div at bounding box center [1007, 519] width 155 height 31
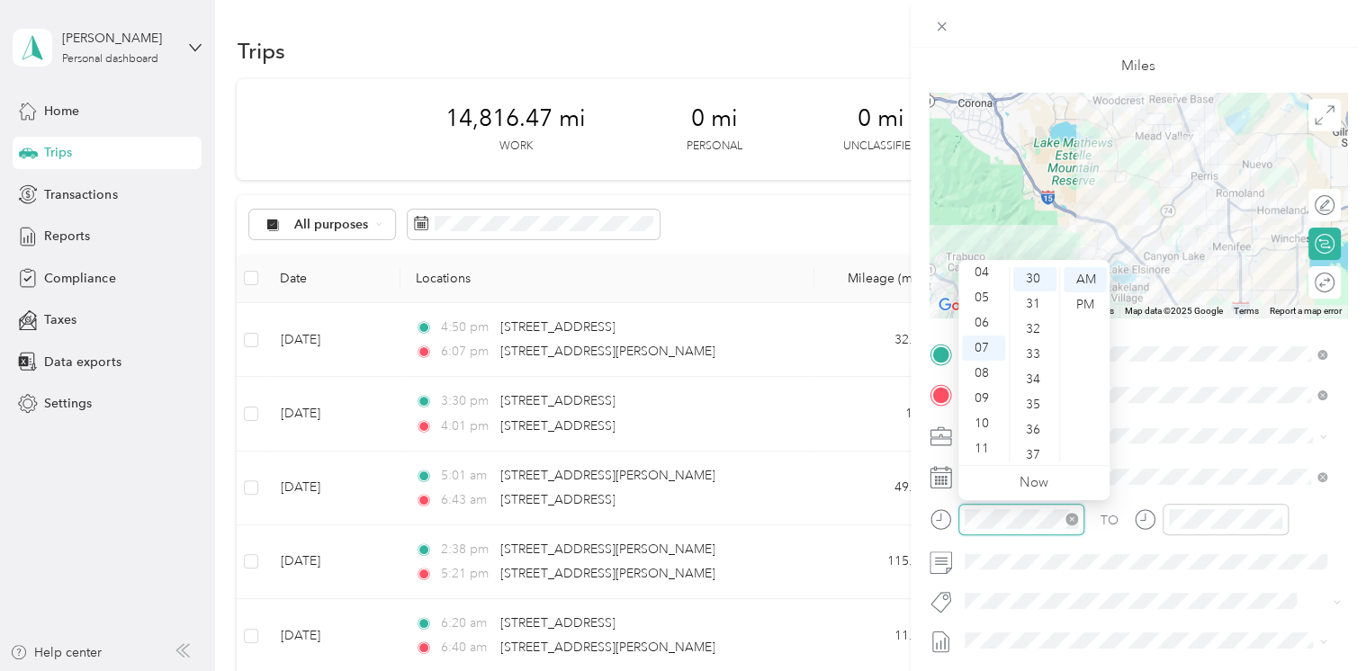
scroll to position [756, 0]
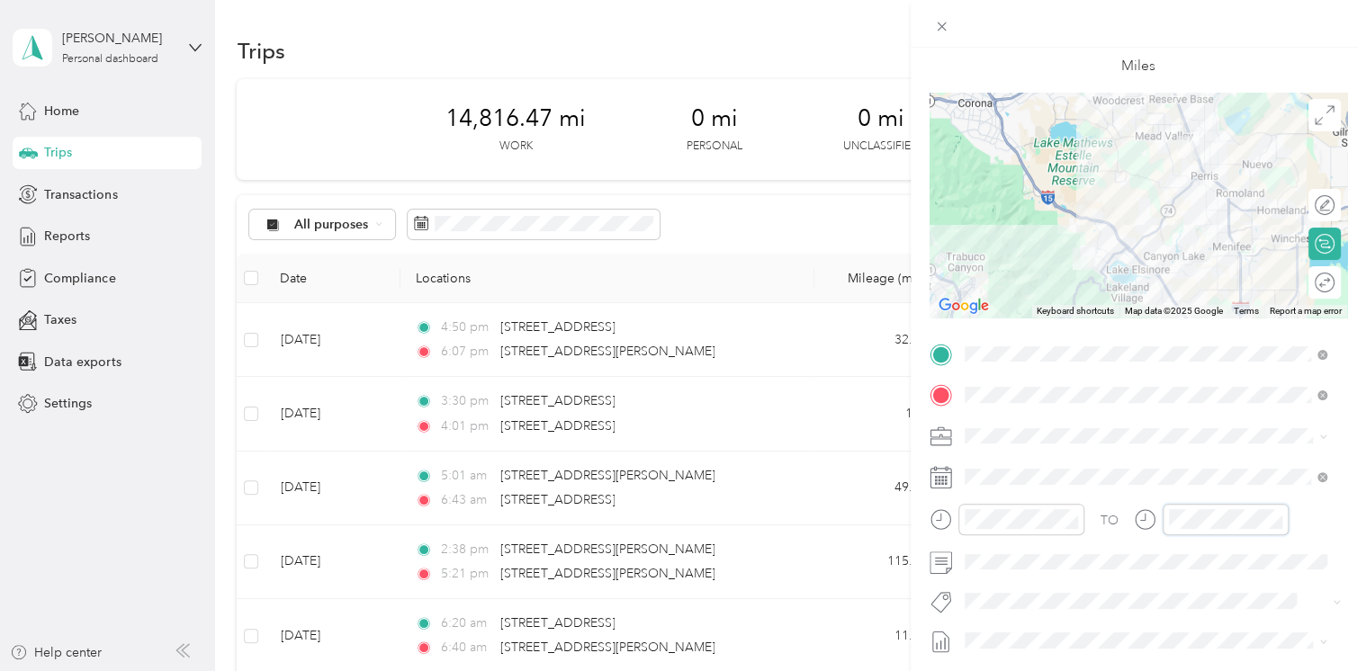
click at [1141, 516] on div at bounding box center [1211, 519] width 155 height 31
click at [1238, 279] on div "00" at bounding box center [1238, 279] width 43 height 25
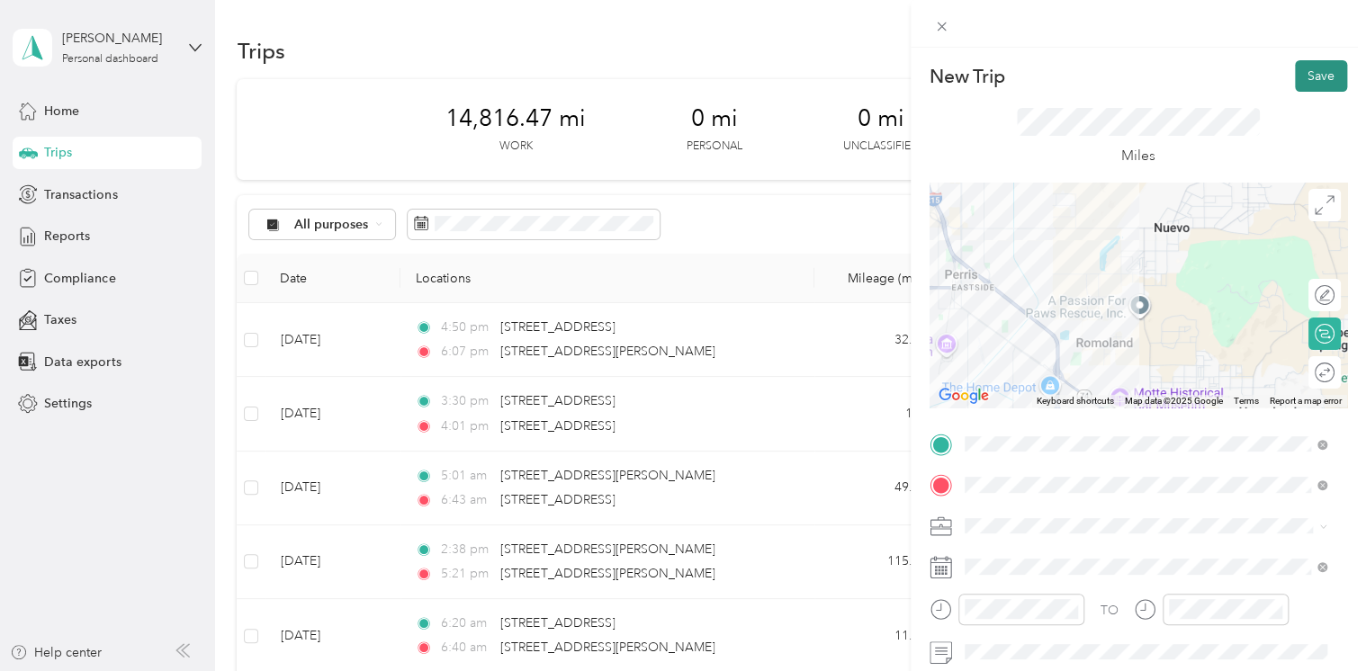
click at [1301, 70] on button "Save" at bounding box center [1321, 75] width 52 height 31
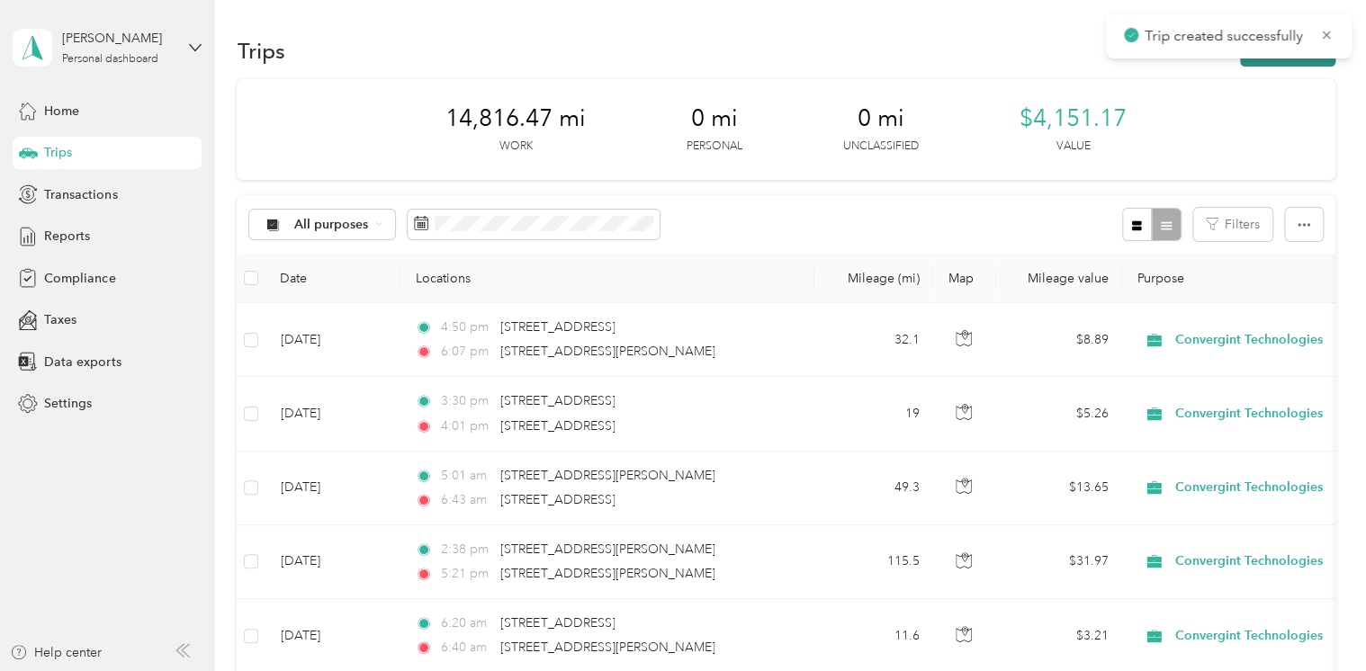
click at [1254, 59] on icon "button" at bounding box center [1259, 51] width 21 height 21
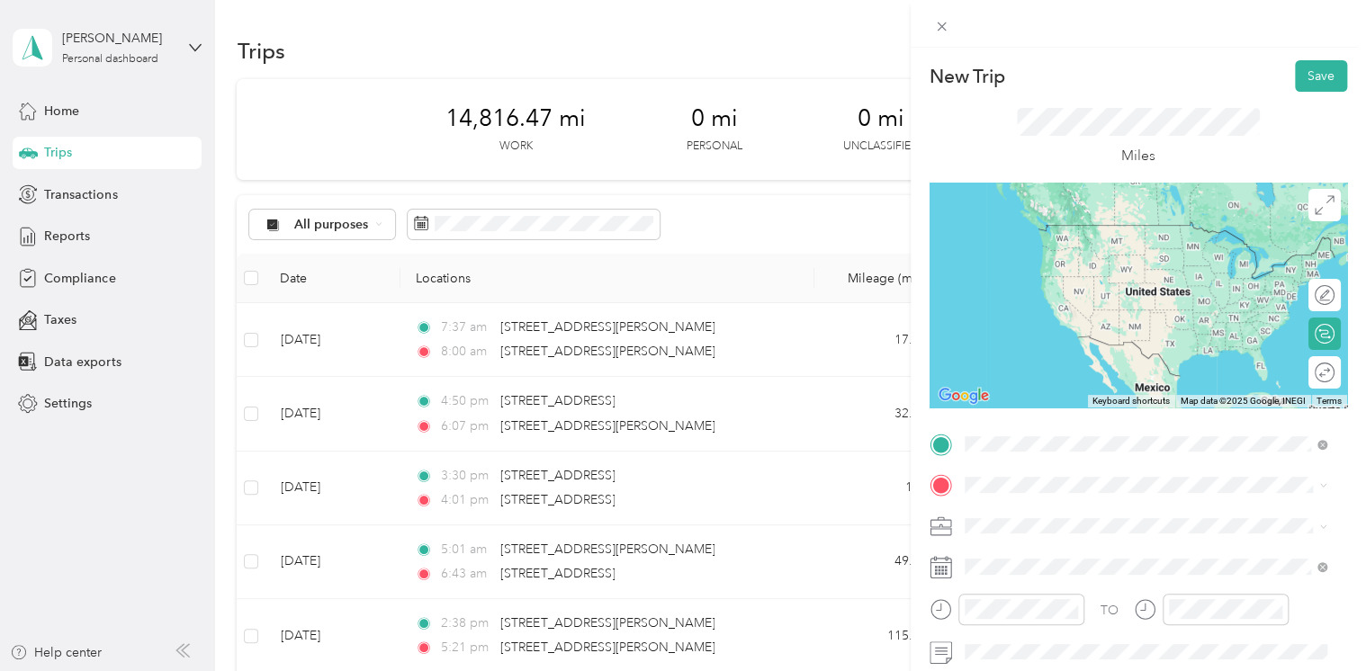
click at [1061, 517] on span "[STREET_ADDRESS][PERSON_NAME][US_STATE]" at bounding box center [1138, 509] width 280 height 16
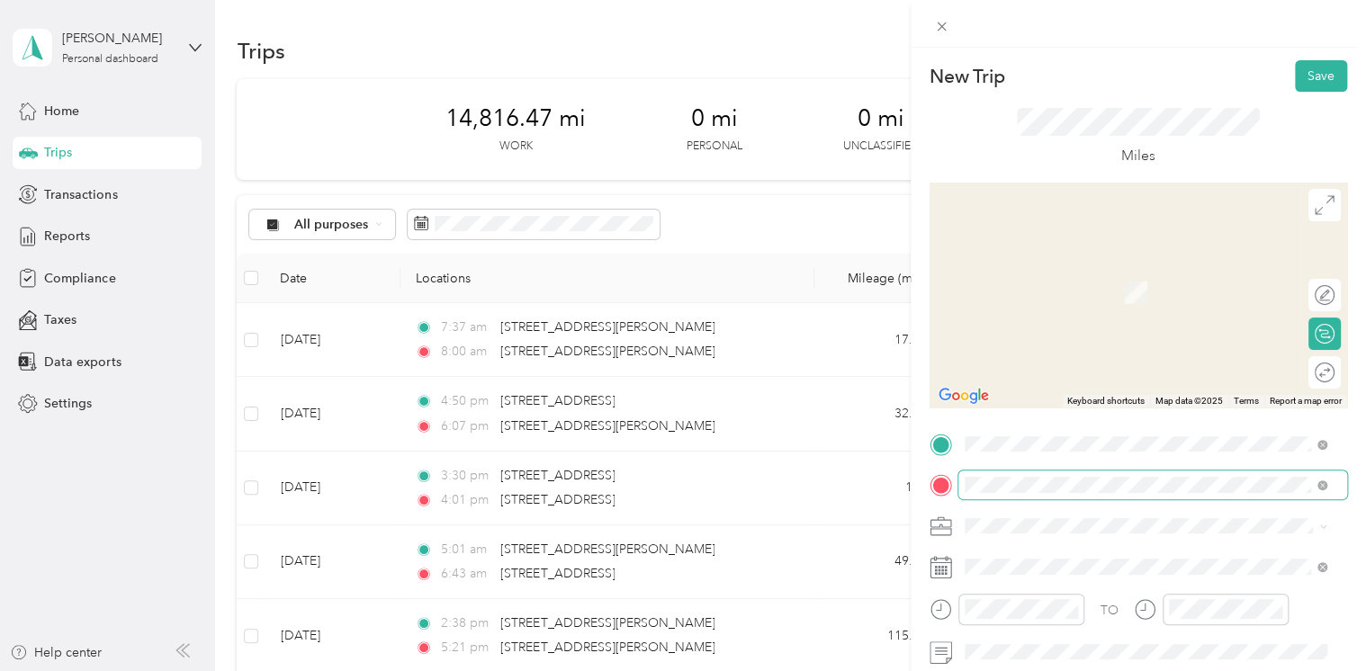
click at [1066, 495] on span at bounding box center [1152, 485] width 389 height 29
click at [1058, 339] on span "[STREET_ADDRESS][PERSON_NAME][US_STATE]" at bounding box center [1138, 336] width 280 height 16
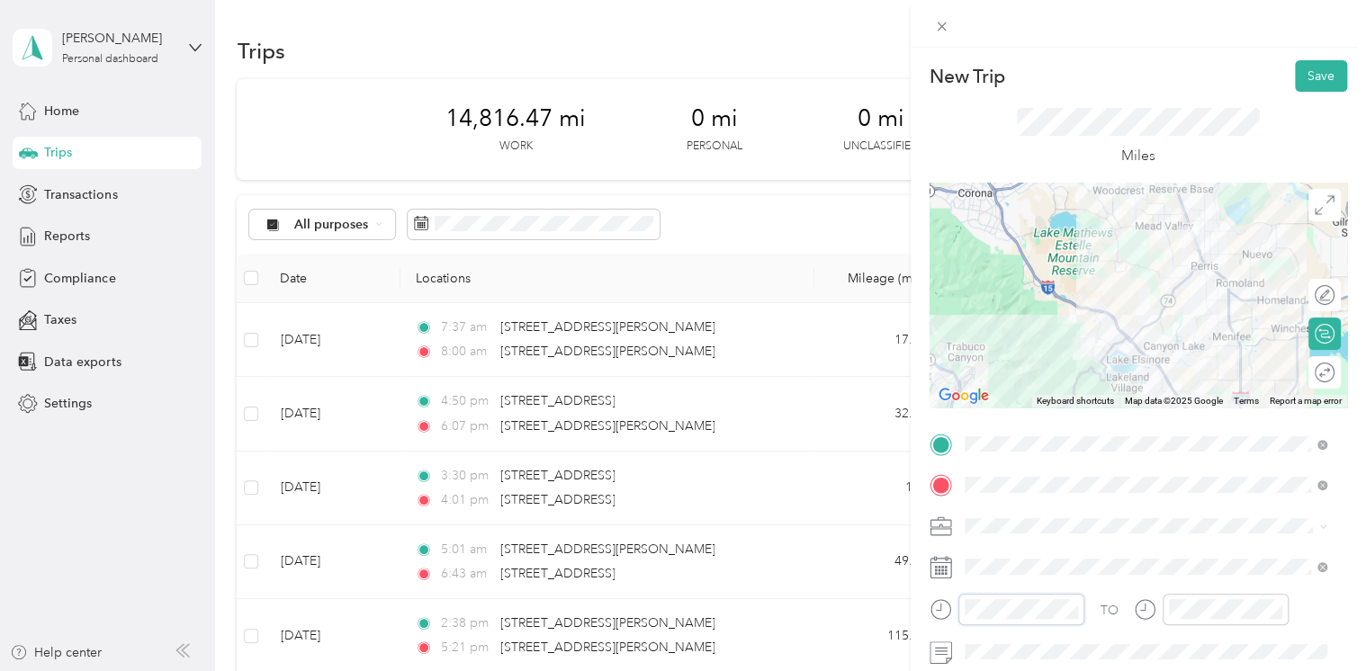
click at [952, 605] on div at bounding box center [1007, 609] width 155 height 31
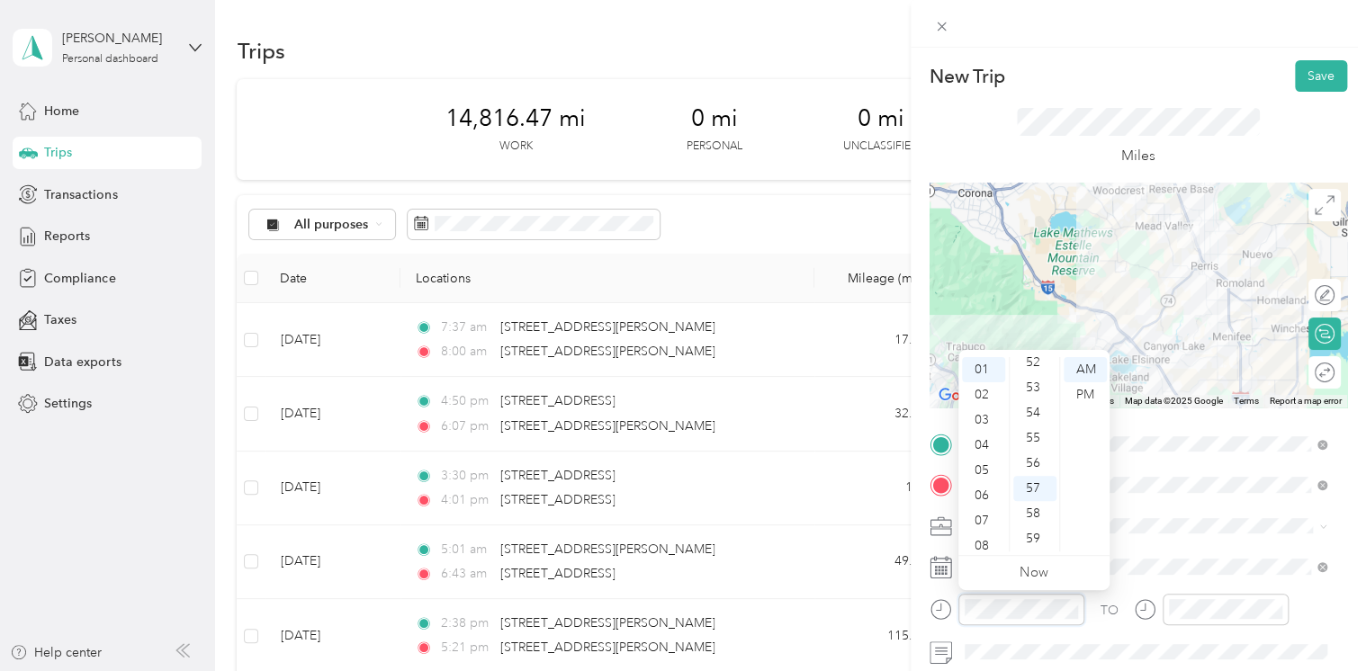
scroll to position [108, 0]
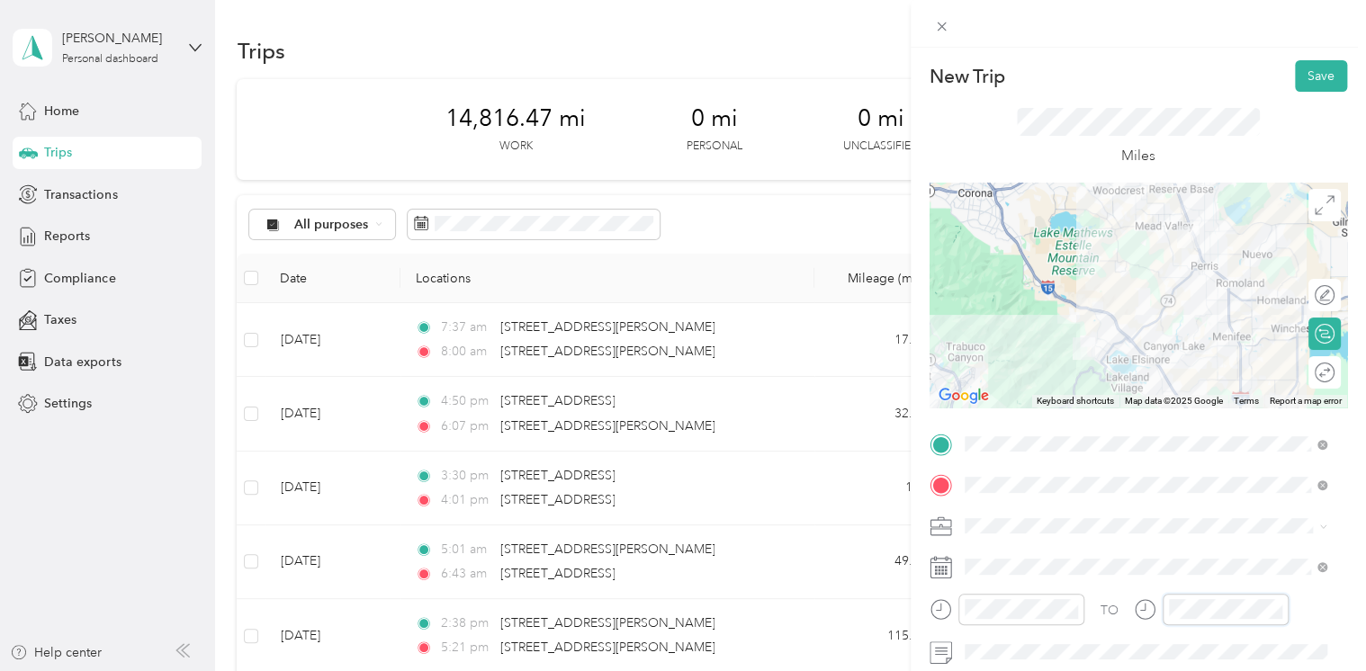
click at [1159, 610] on div at bounding box center [1211, 609] width 155 height 31
click at [1238, 387] on div "28" at bounding box center [1238, 387] width 43 height 25
click at [1294, 388] on div "PM" at bounding box center [1288, 394] width 43 height 25
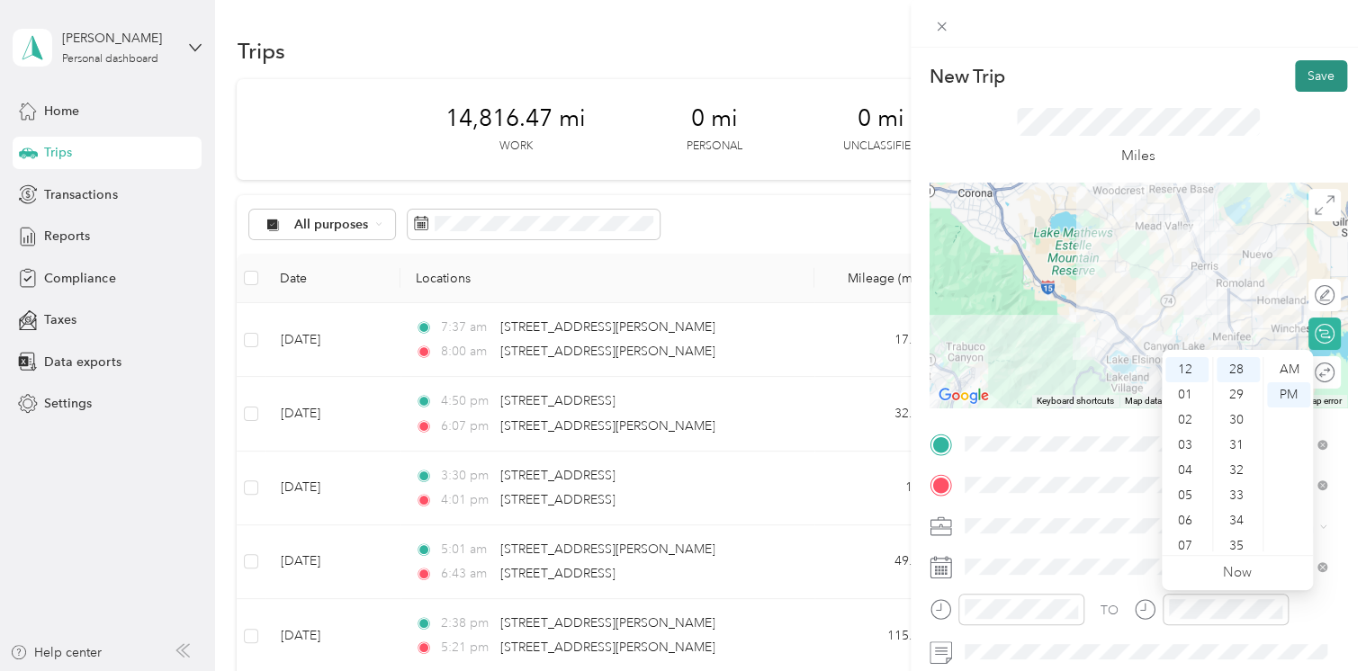
click at [1307, 73] on button "Save" at bounding box center [1321, 75] width 52 height 31
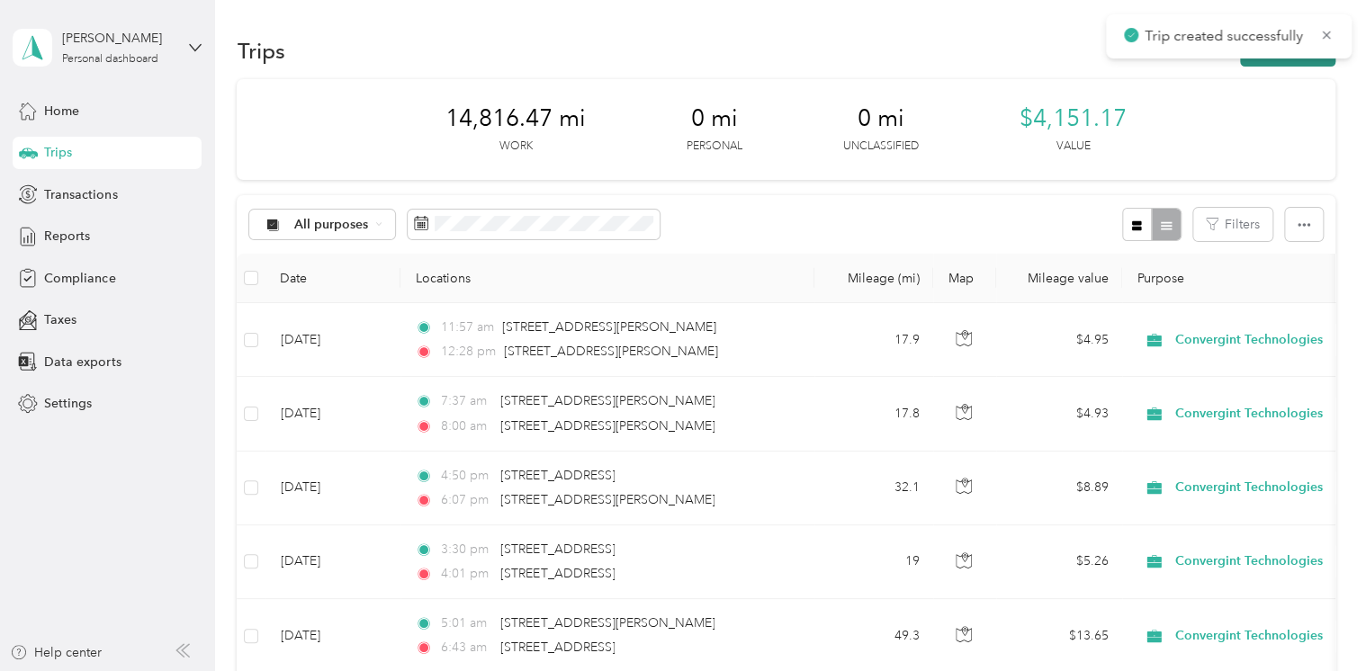
click at [1271, 65] on button "New trip" at bounding box center [1287, 50] width 95 height 31
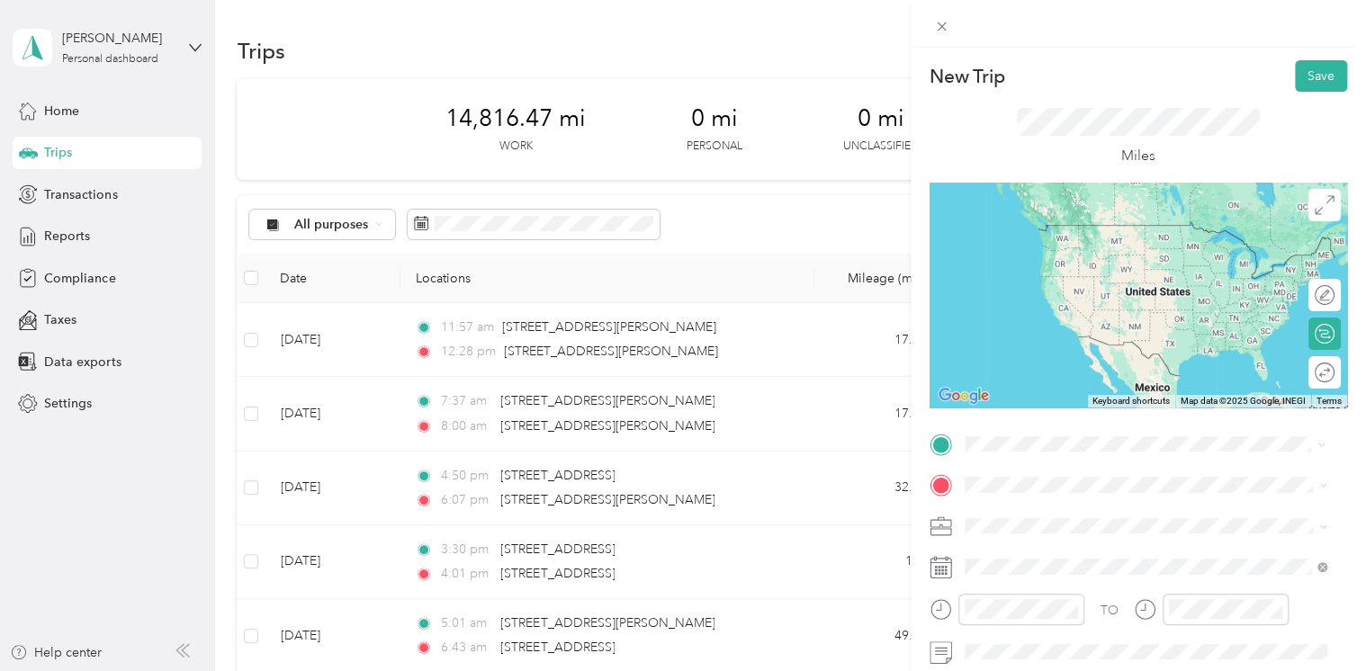
click at [1064, 511] on span "[STREET_ADDRESS][PERSON_NAME][US_STATE]" at bounding box center [1138, 509] width 280 height 16
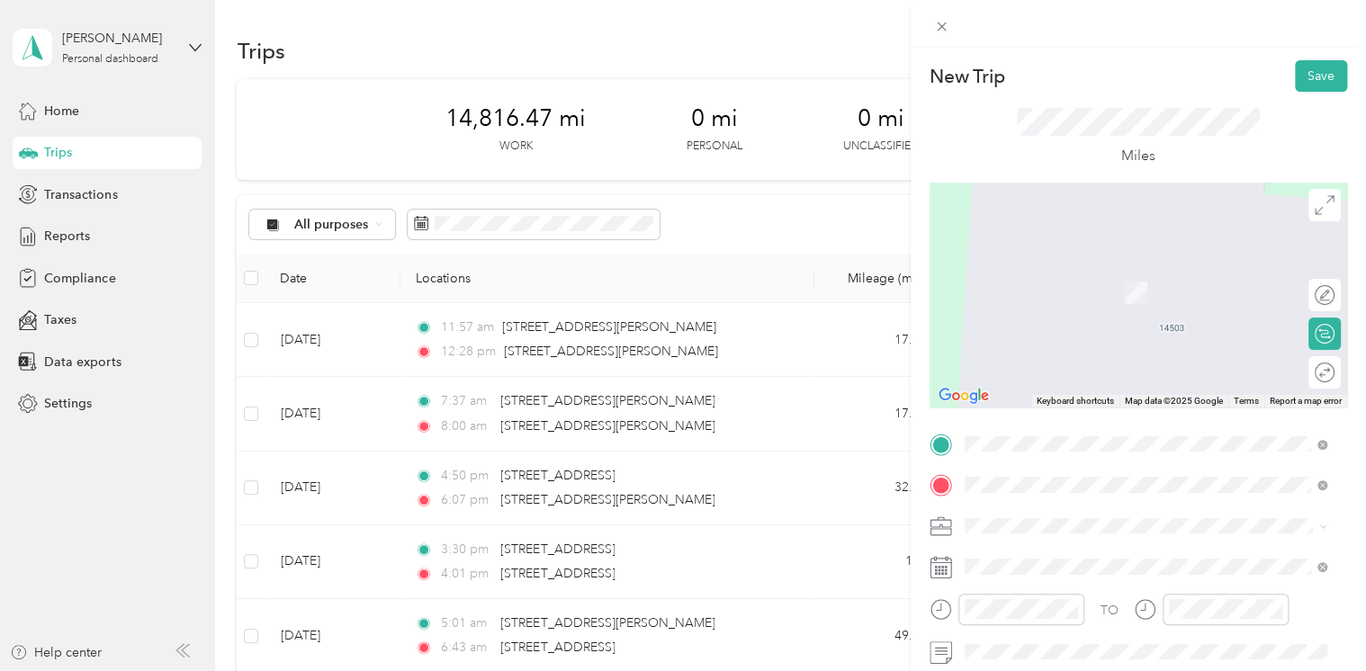
click at [1031, 348] on span "[STREET_ADDRESS][US_STATE]" at bounding box center [1088, 340] width 180 height 16
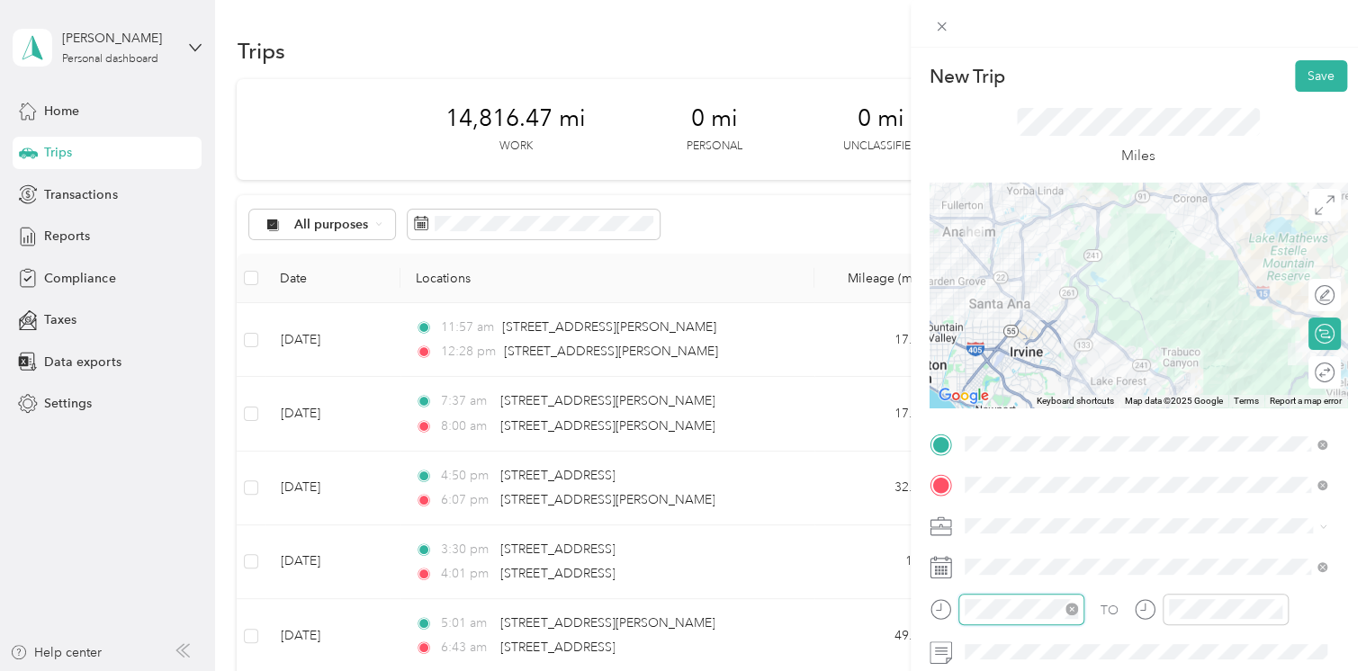
click at [963, 610] on div at bounding box center [1021, 609] width 126 height 31
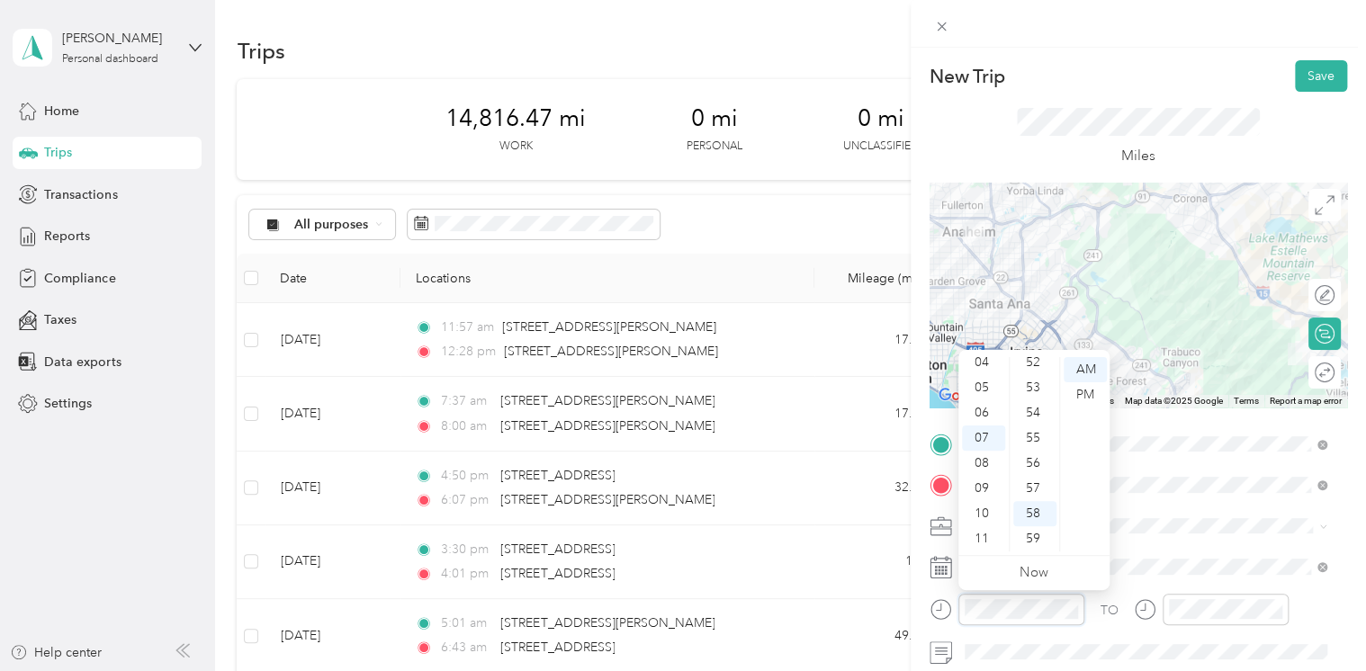
click at [957, 607] on div at bounding box center [1007, 609] width 155 height 31
click at [962, 608] on div at bounding box center [1021, 609] width 126 height 31
click at [957, 609] on div at bounding box center [1007, 609] width 155 height 31
click at [1095, 391] on div "PM" at bounding box center [1085, 394] width 43 height 25
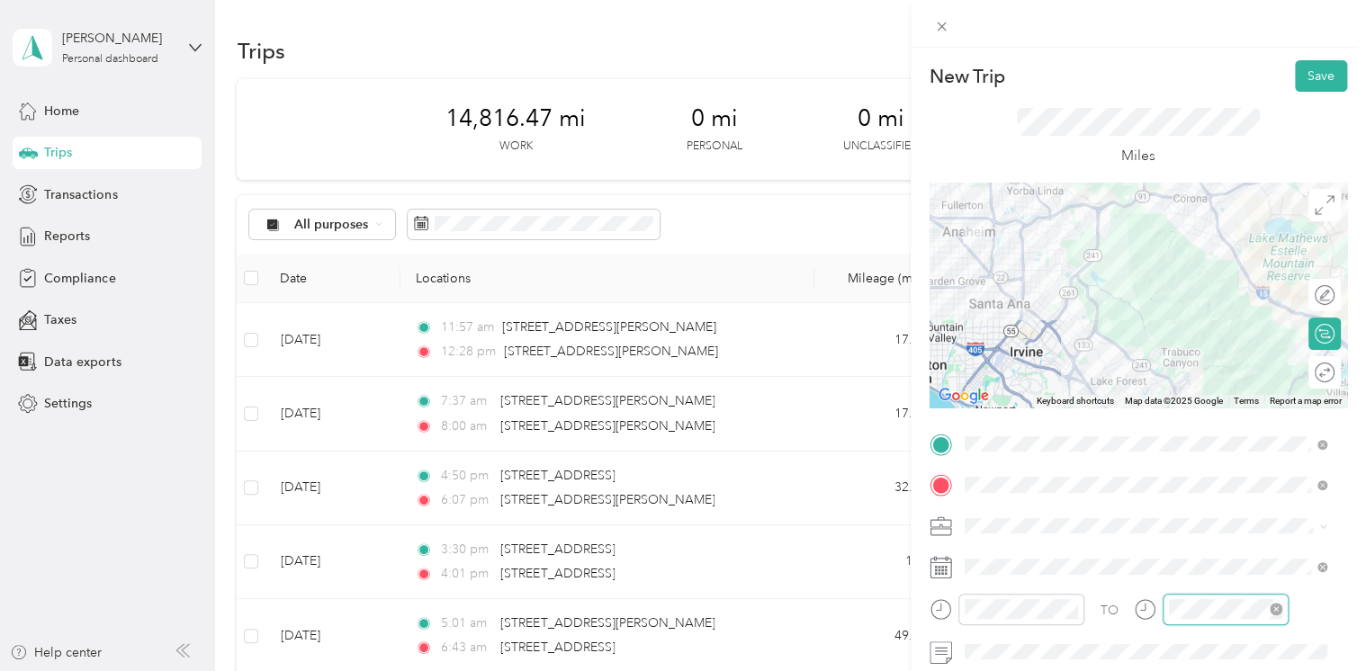
click at [1164, 610] on div at bounding box center [1226, 609] width 126 height 31
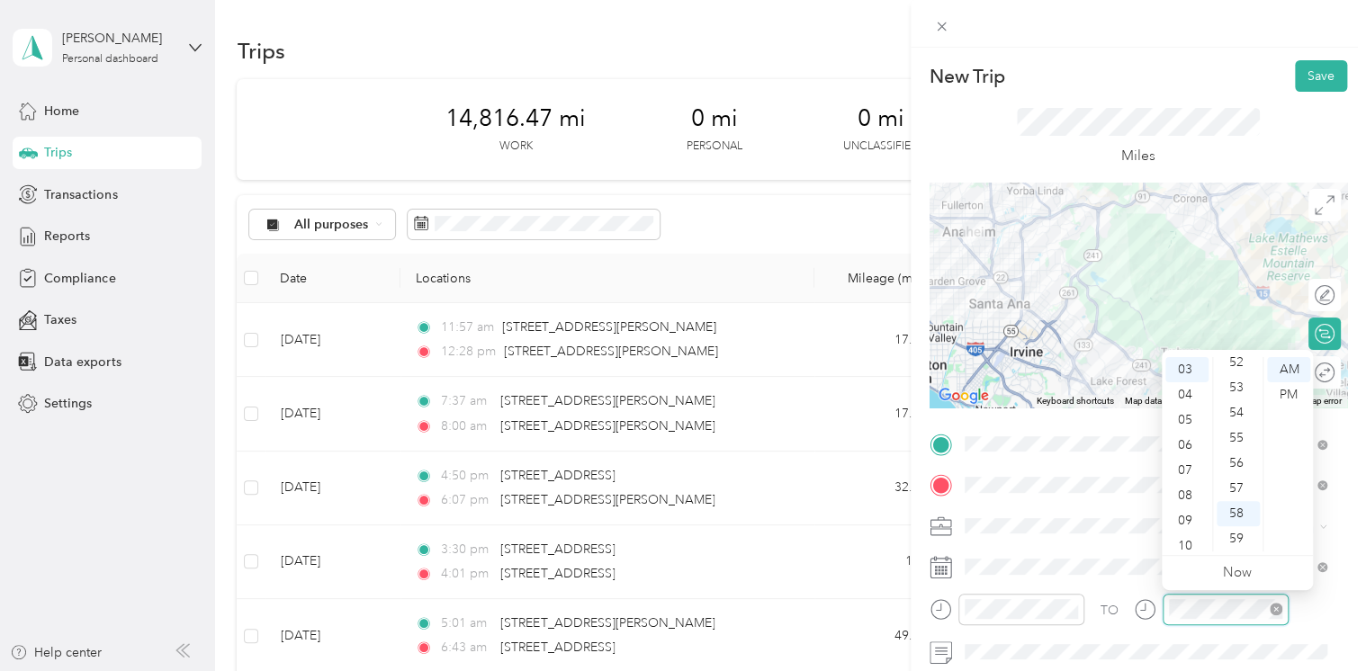
scroll to position [76, 0]
click at [1287, 400] on div "PM" at bounding box center [1288, 394] width 43 height 25
click at [1285, 399] on div "PM" at bounding box center [1288, 394] width 43 height 25
click at [1239, 393] on div "53" at bounding box center [1238, 387] width 43 height 25
click at [1298, 83] on button "Save" at bounding box center [1321, 75] width 52 height 31
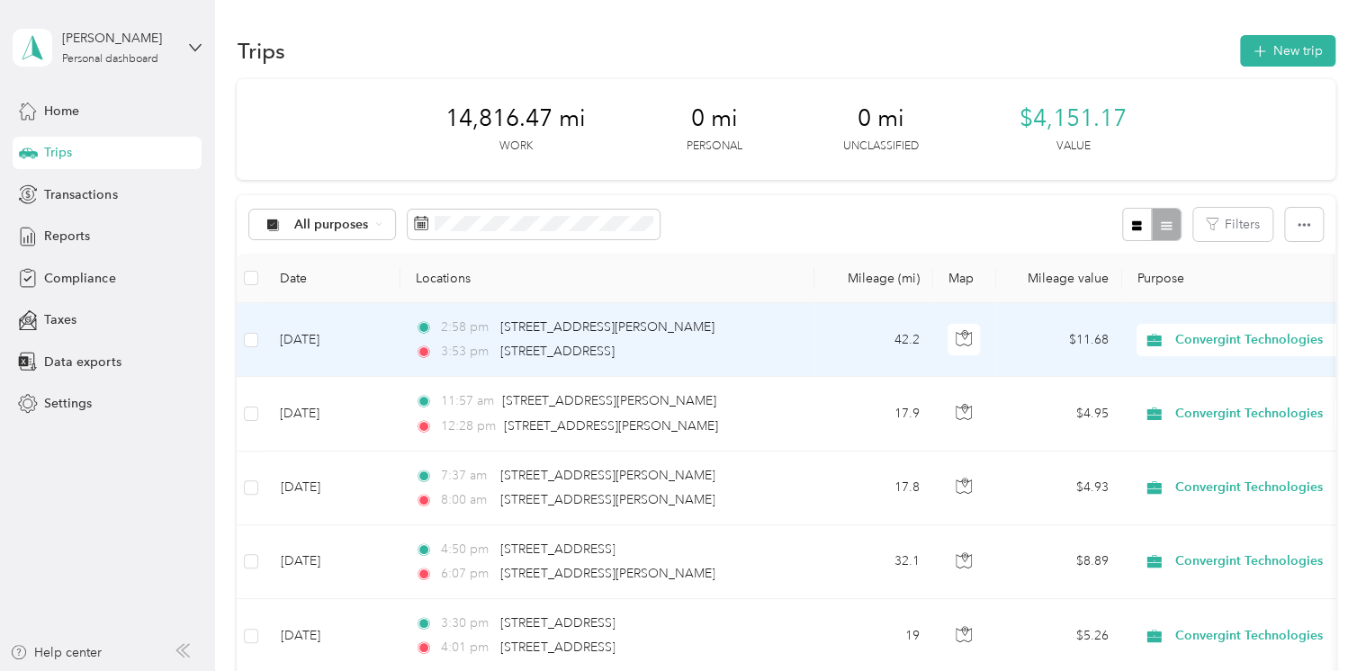
click at [803, 338] on td "2:58 pm [STREET_ADDRESS][PERSON_NAME] 3:53 pm [STREET_ADDRESS]" at bounding box center [607, 340] width 414 height 74
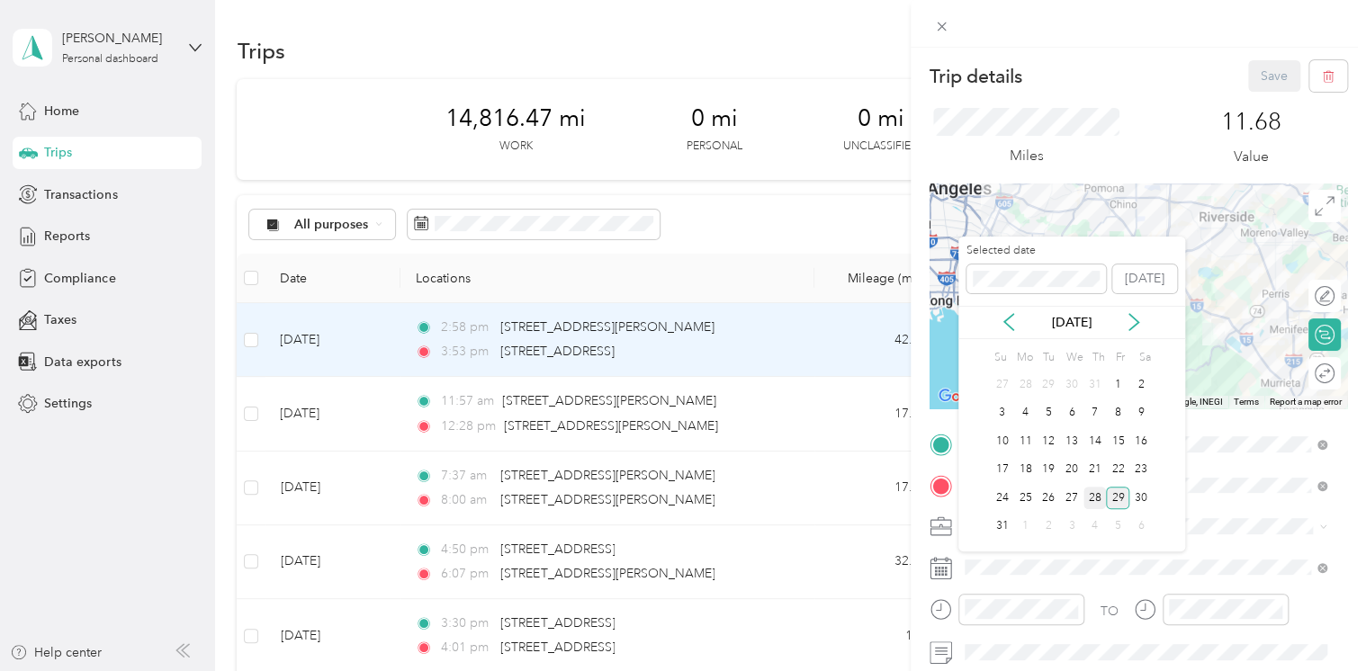
click at [1100, 499] on div "28" at bounding box center [1094, 498] width 23 height 22
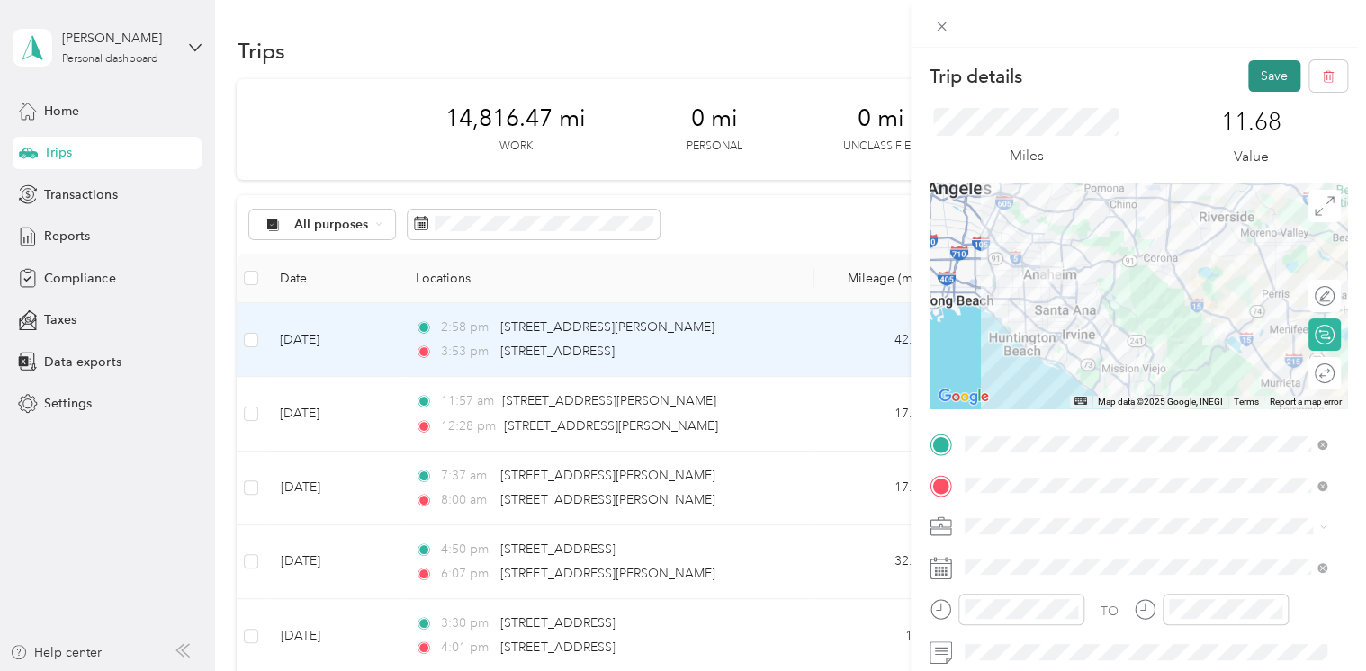
click at [1270, 70] on button "Save" at bounding box center [1274, 75] width 52 height 31
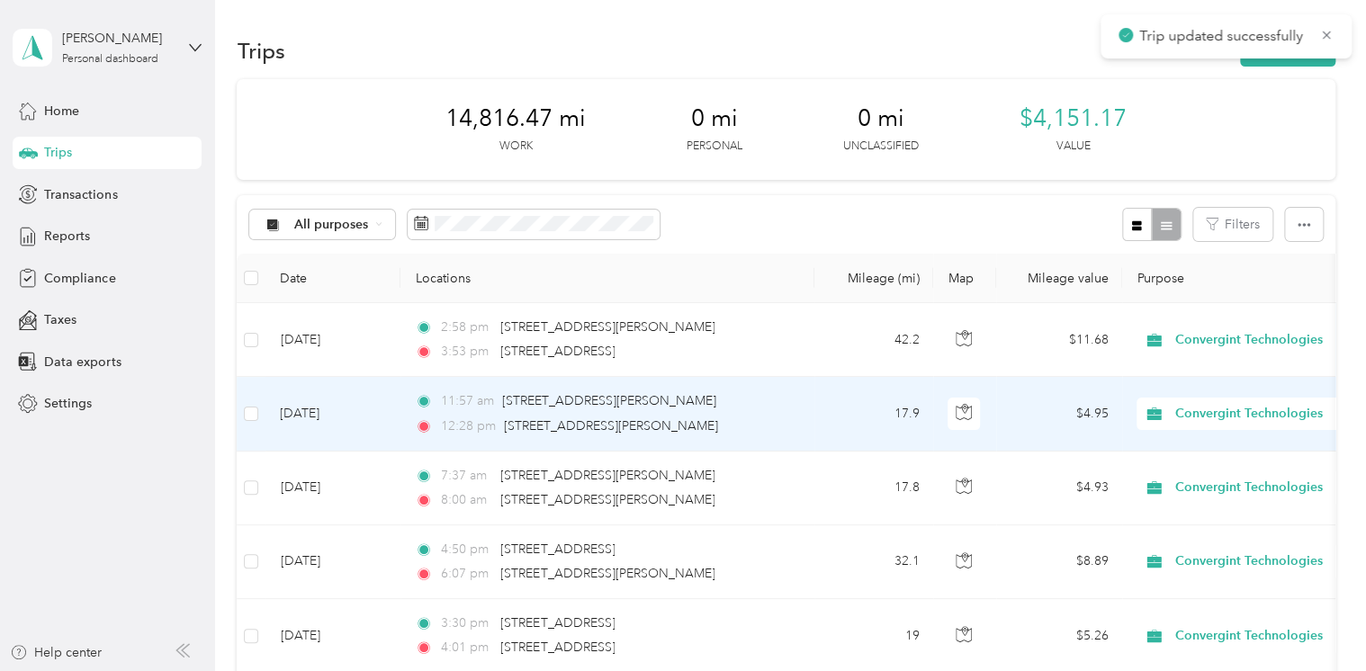
click at [767, 422] on div "12:28 pm [STREET_ADDRESS][PERSON_NAME]" at bounding box center [604, 427] width 378 height 20
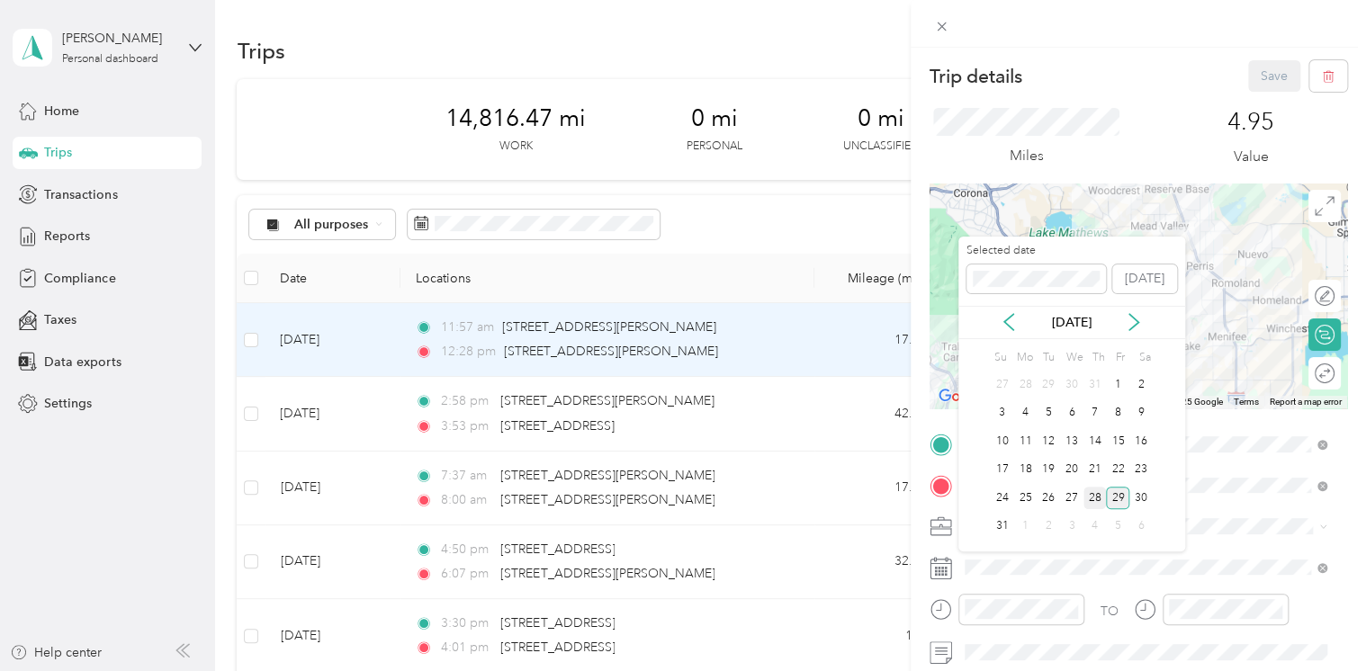
click at [1096, 496] on div "28" at bounding box center [1094, 498] width 23 height 22
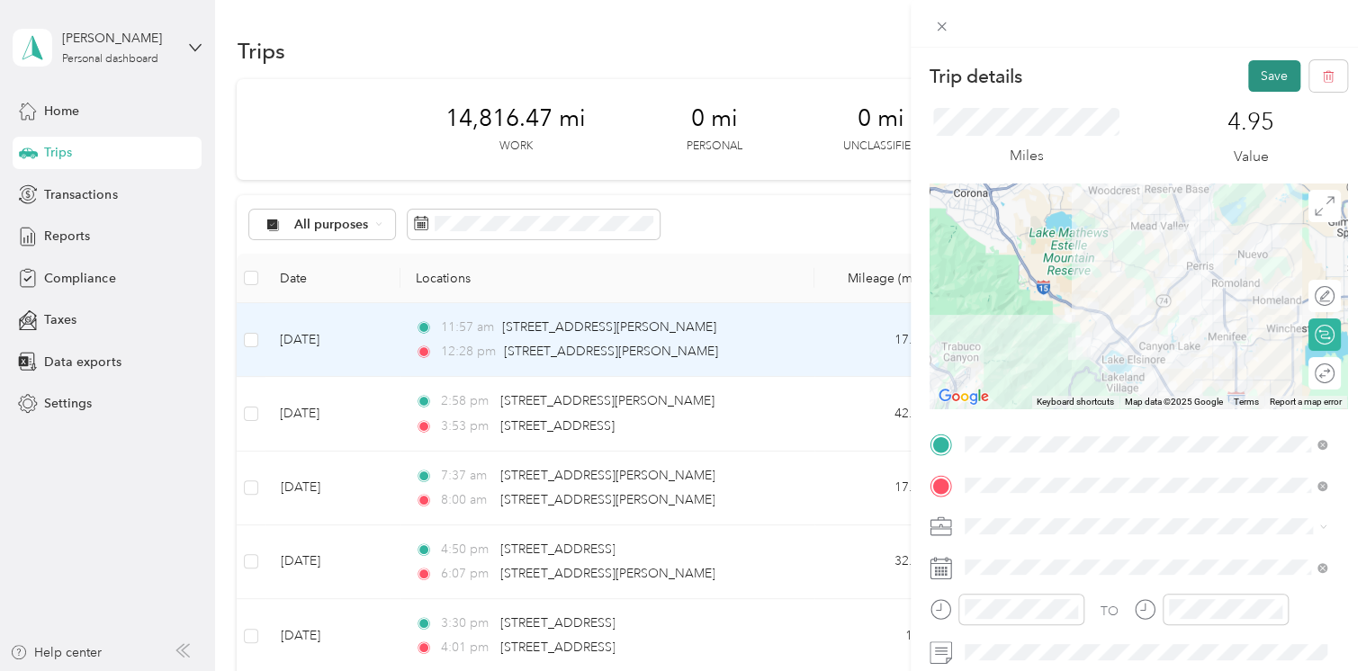
click at [1254, 81] on button "Save" at bounding box center [1274, 75] width 52 height 31
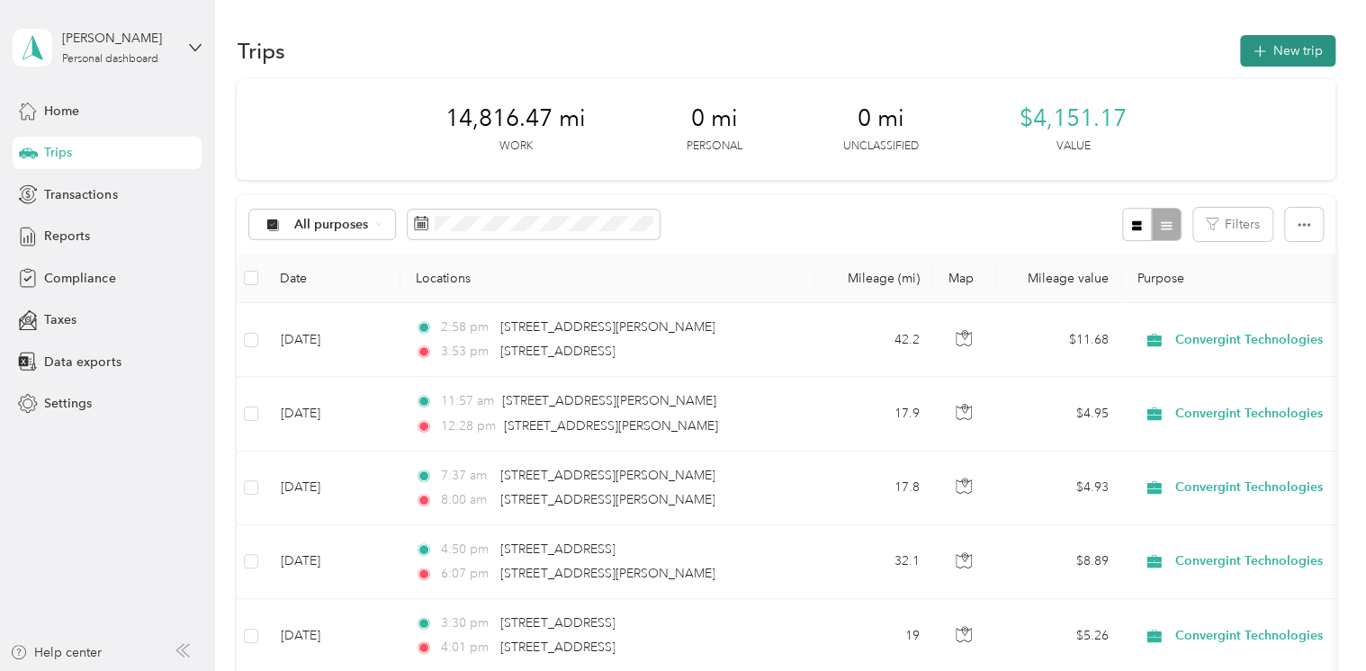
click at [1281, 52] on button "New trip" at bounding box center [1287, 50] width 95 height 31
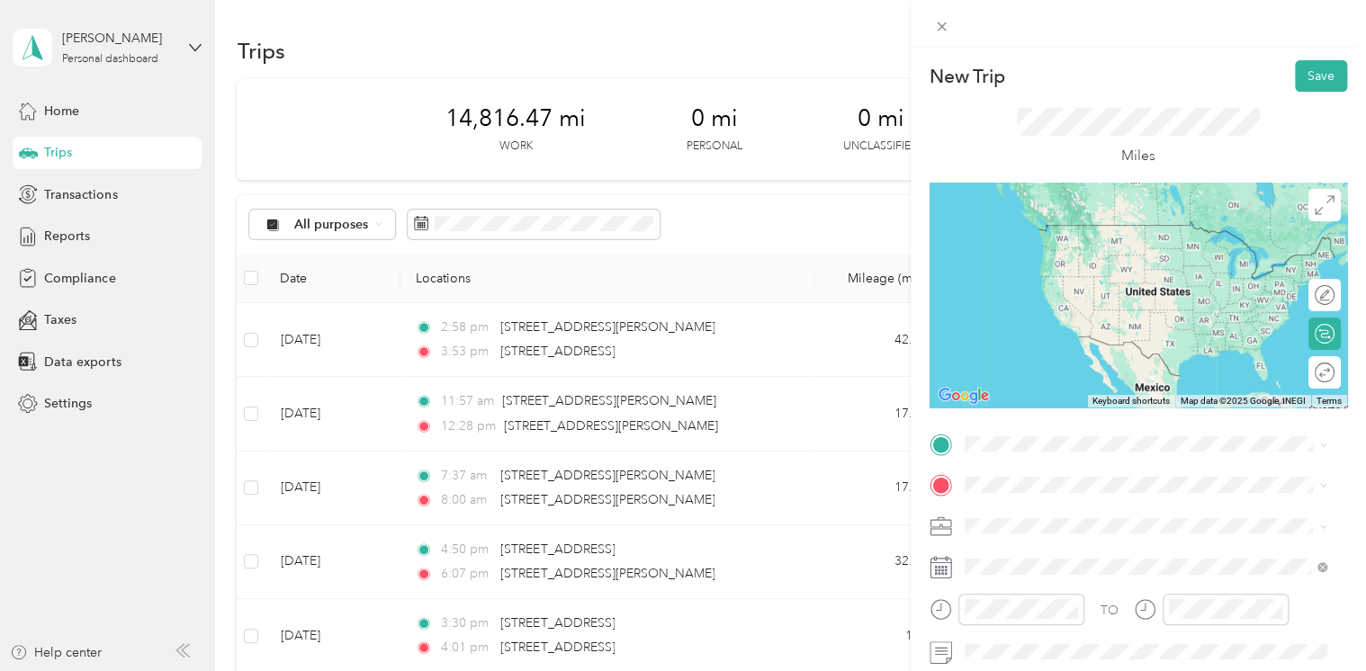
click at [1069, 303] on span "[STREET_ADDRESS][US_STATE]" at bounding box center [1088, 295] width 180 height 16
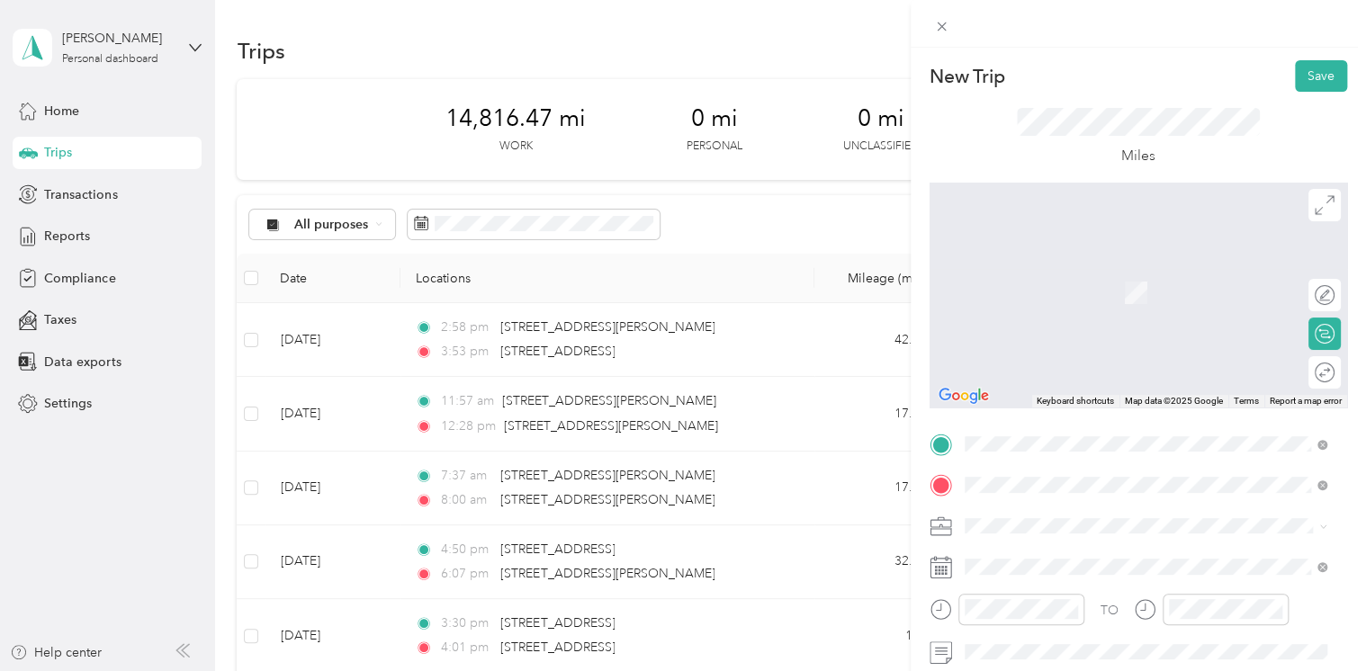
click at [1036, 344] on span "[STREET_ADDRESS][PERSON_NAME][US_STATE]" at bounding box center [1138, 336] width 280 height 16
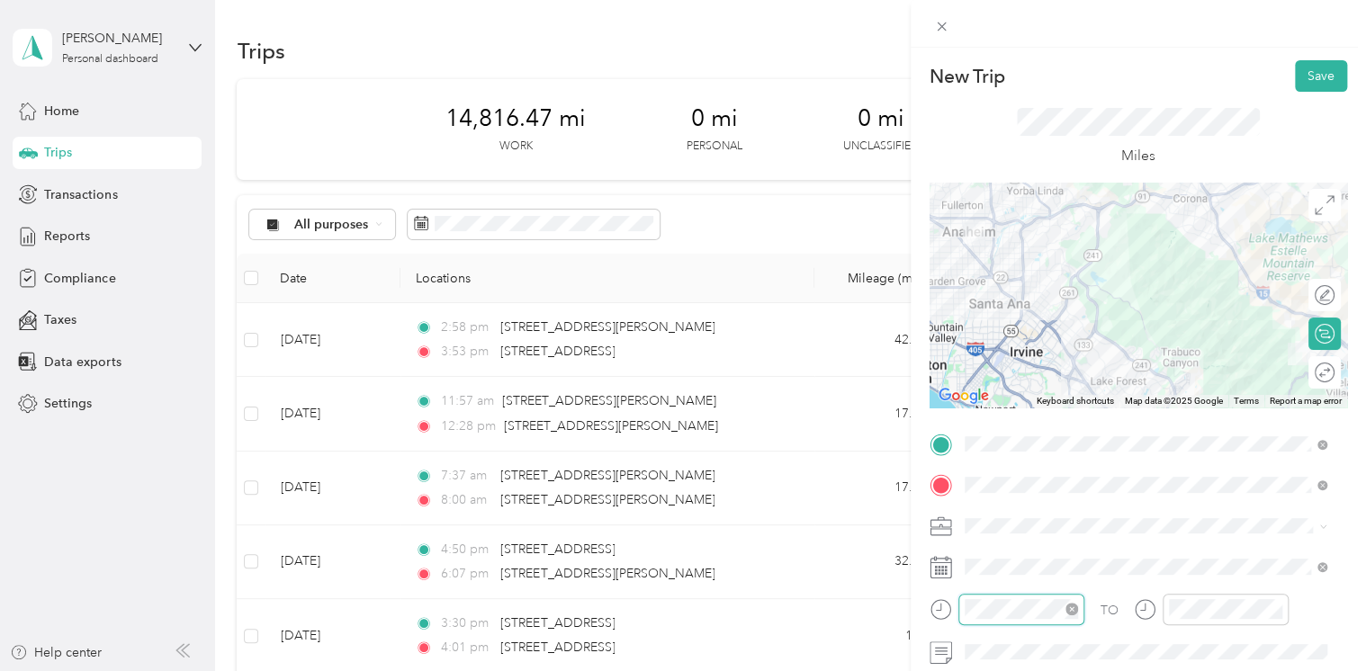
click at [958, 603] on div at bounding box center [1021, 609] width 126 height 31
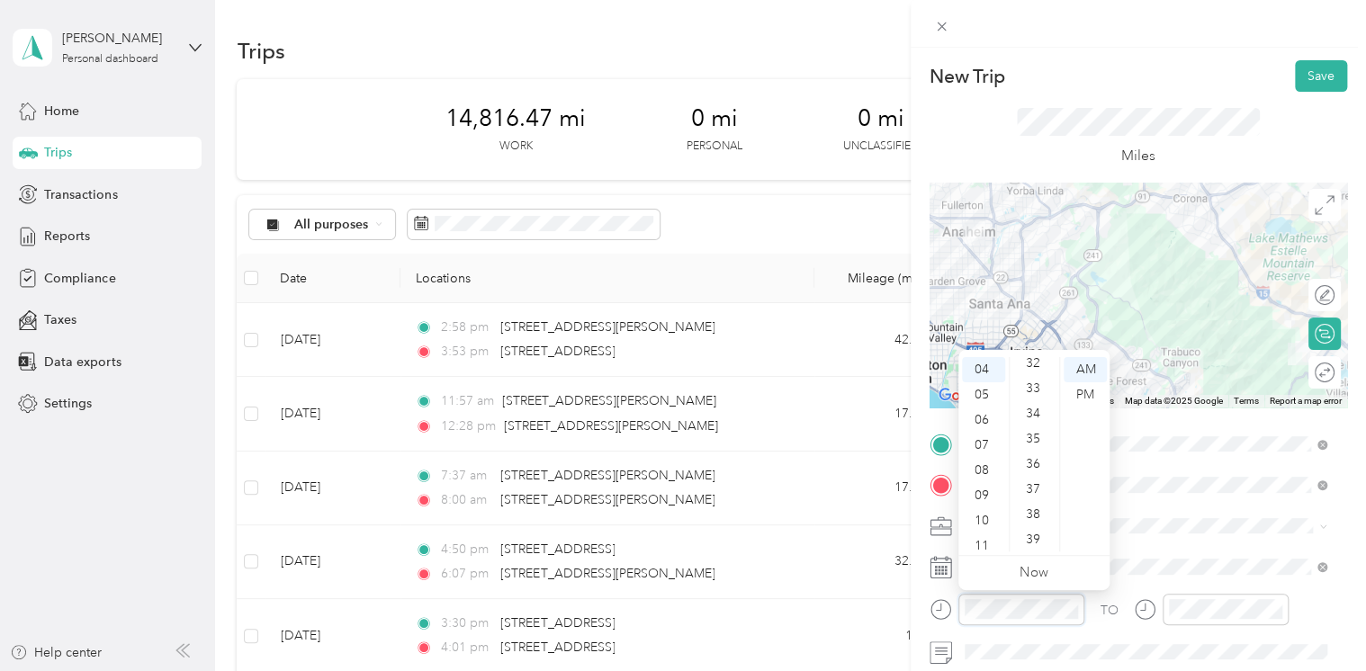
scroll to position [688, 0]
click at [1028, 465] on div "31" at bounding box center [1034, 463] width 43 height 25
click at [1078, 394] on div "PM" at bounding box center [1085, 394] width 43 height 25
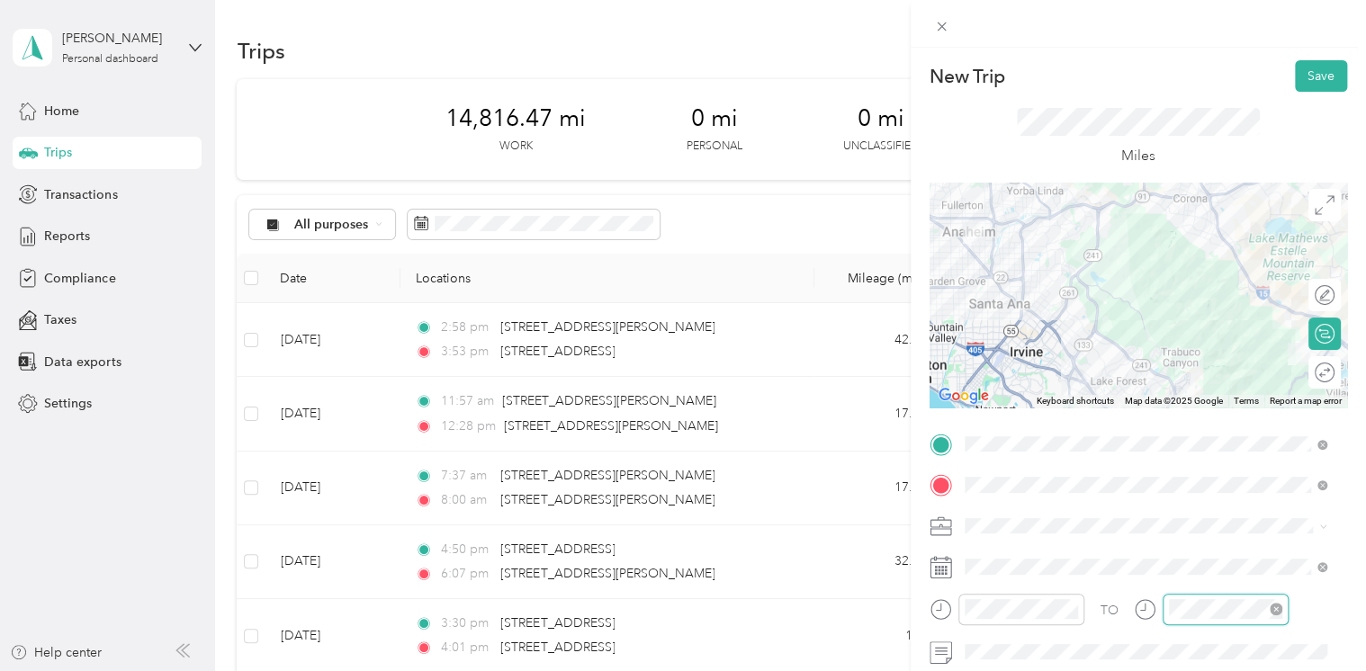
click at [1166, 615] on div at bounding box center [1226, 609] width 126 height 31
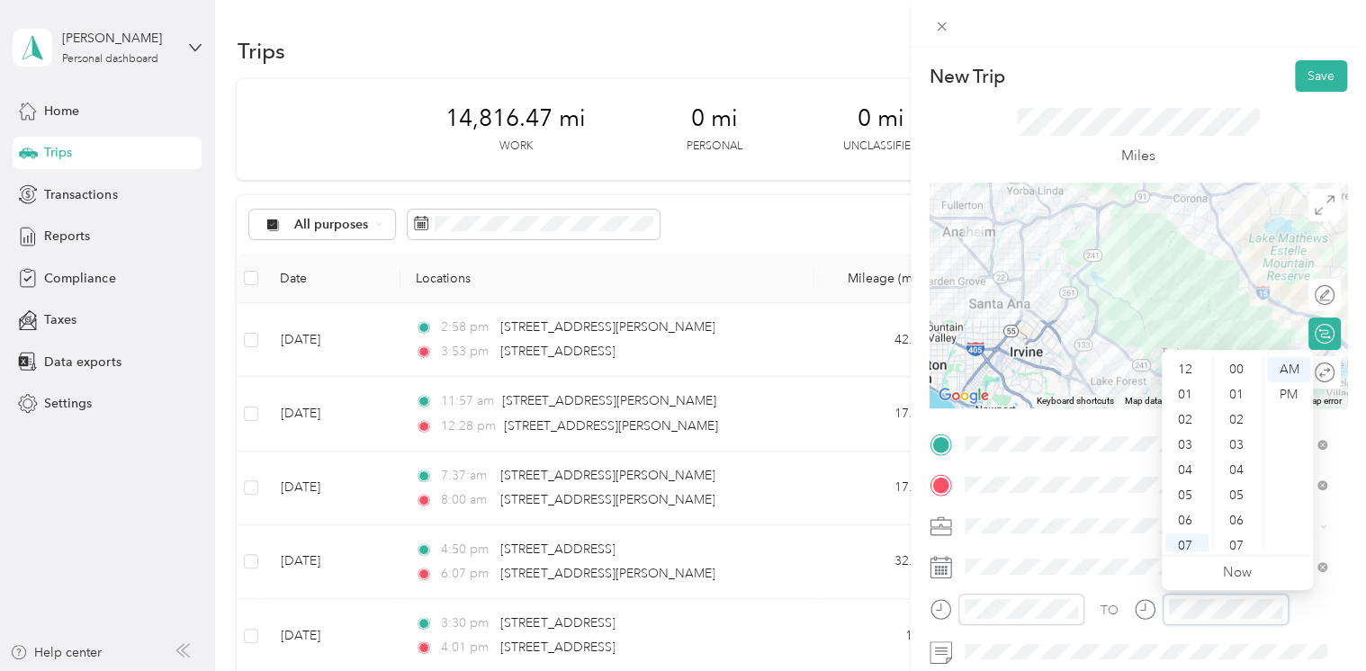
scroll to position [1317, 0]
click at [1232, 517] on div "58" at bounding box center [1238, 513] width 43 height 25
click at [1287, 391] on div "PM" at bounding box center [1288, 394] width 43 height 25
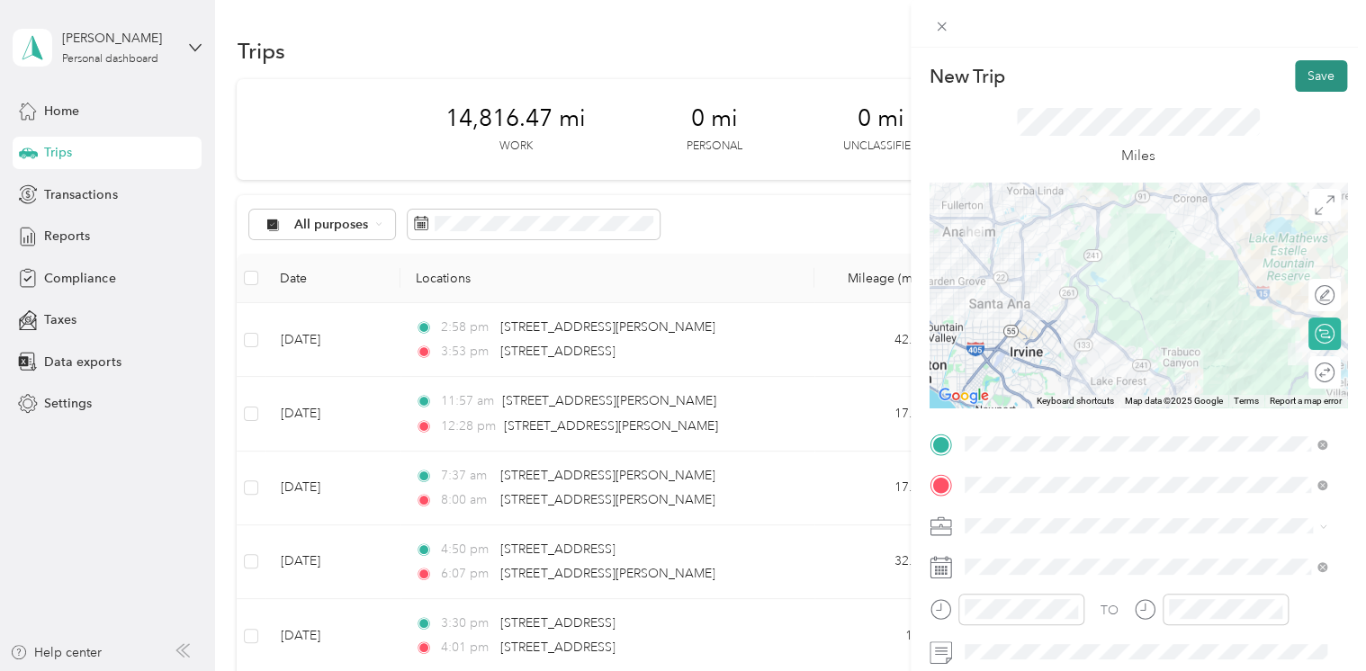
click at [1299, 77] on button "Save" at bounding box center [1321, 75] width 52 height 31
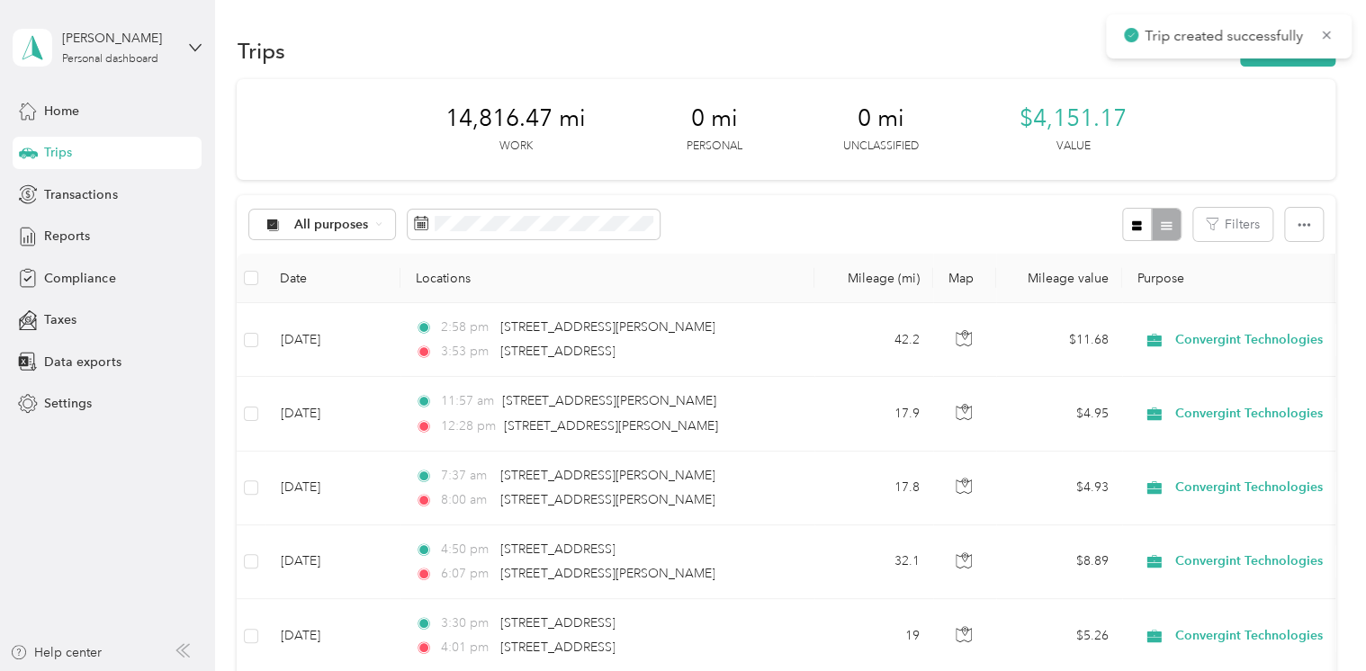
scroll to position [270, 0]
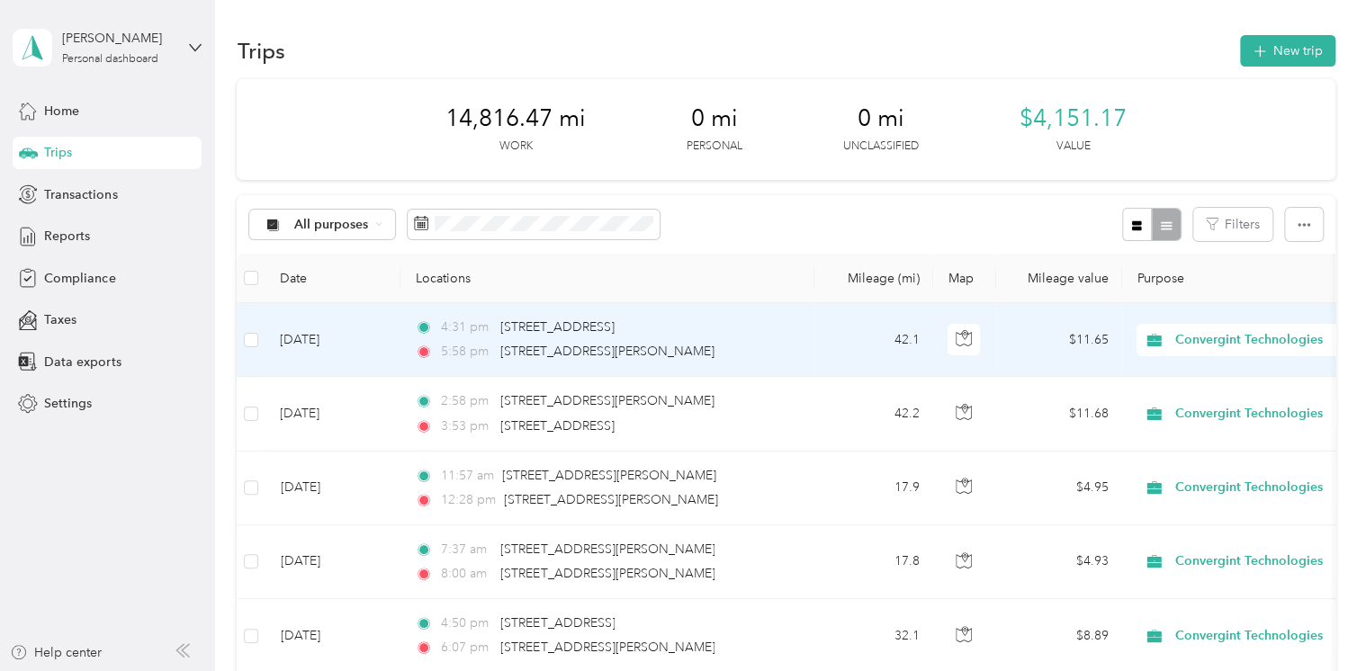
click at [819, 341] on td "42.1" at bounding box center [873, 340] width 119 height 74
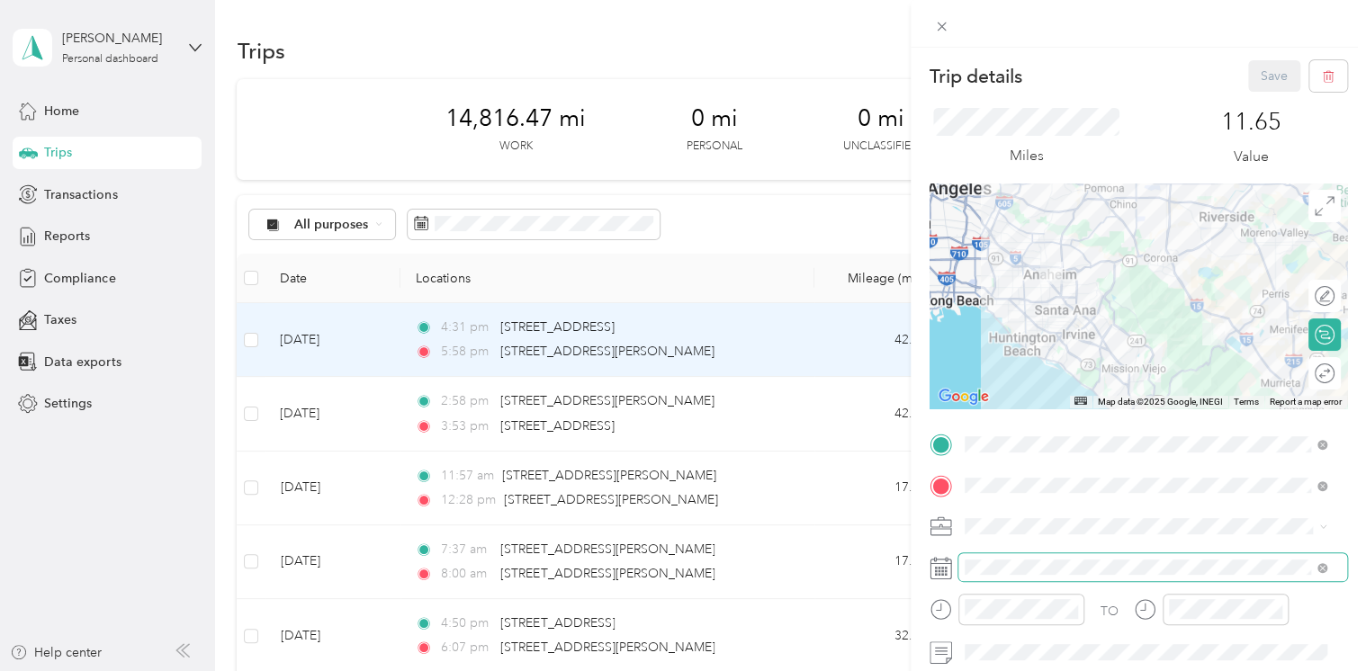
click at [1047, 574] on span at bounding box center [1152, 567] width 389 height 29
click at [1180, 578] on span at bounding box center [1152, 567] width 389 height 29
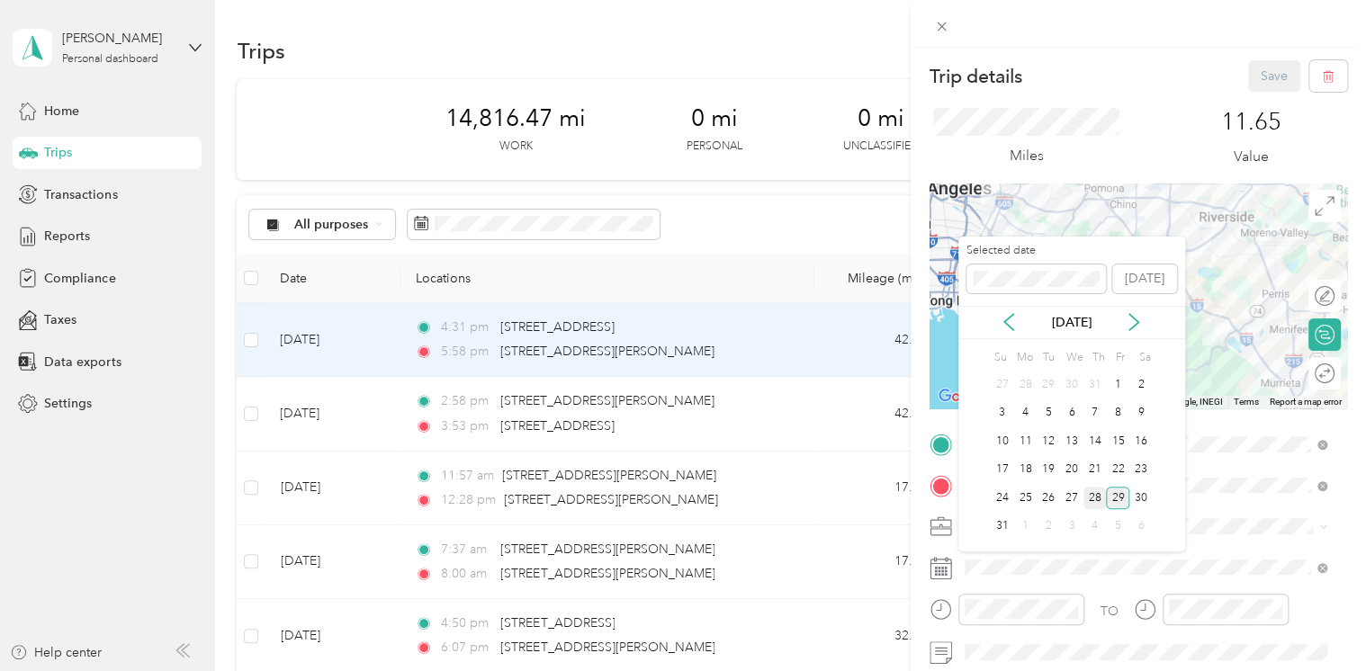
click at [1098, 498] on div "28" at bounding box center [1094, 498] width 23 height 22
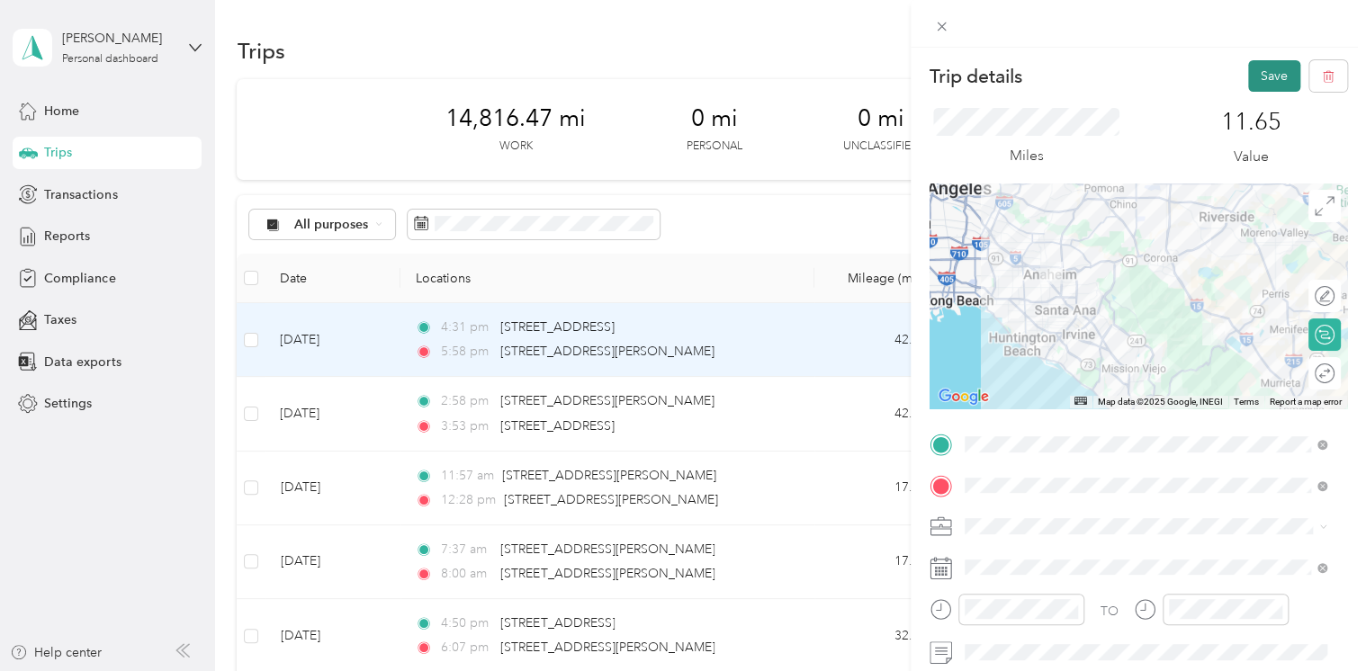
click at [1249, 74] on button "Save" at bounding box center [1274, 75] width 52 height 31
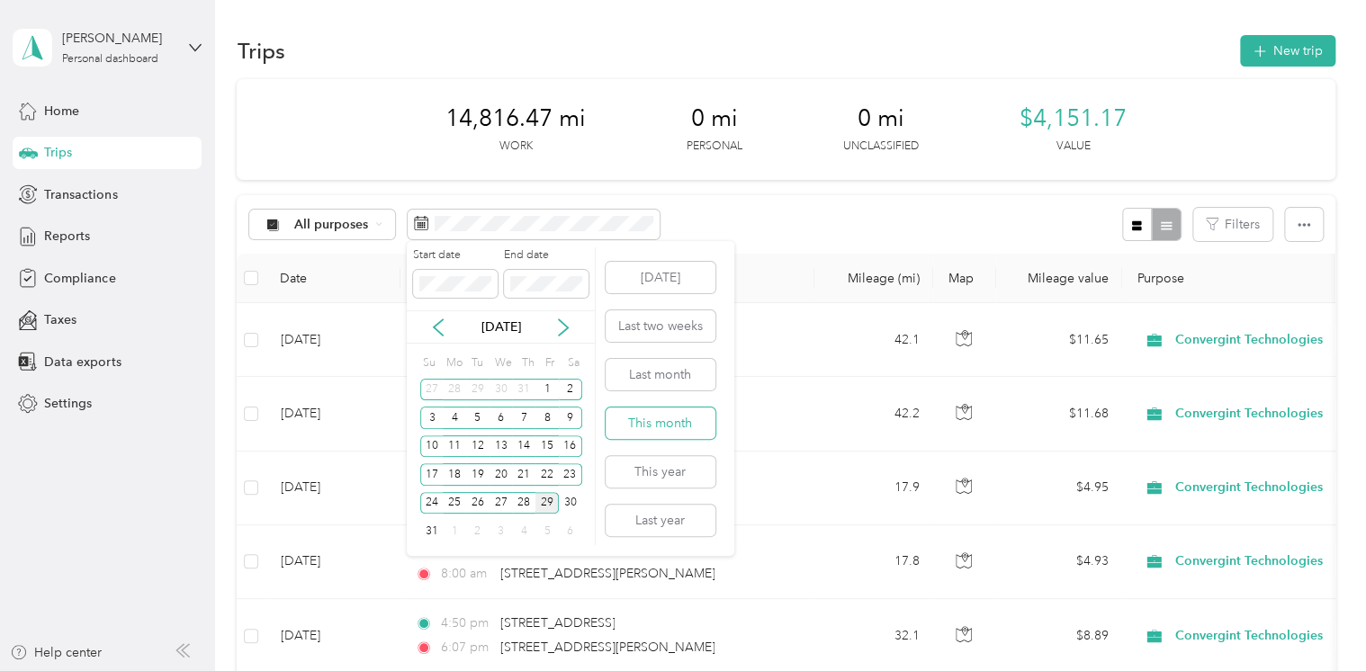
click at [645, 418] on button "This month" at bounding box center [661, 423] width 110 height 31
